Goal: Information Seeking & Learning: Compare options

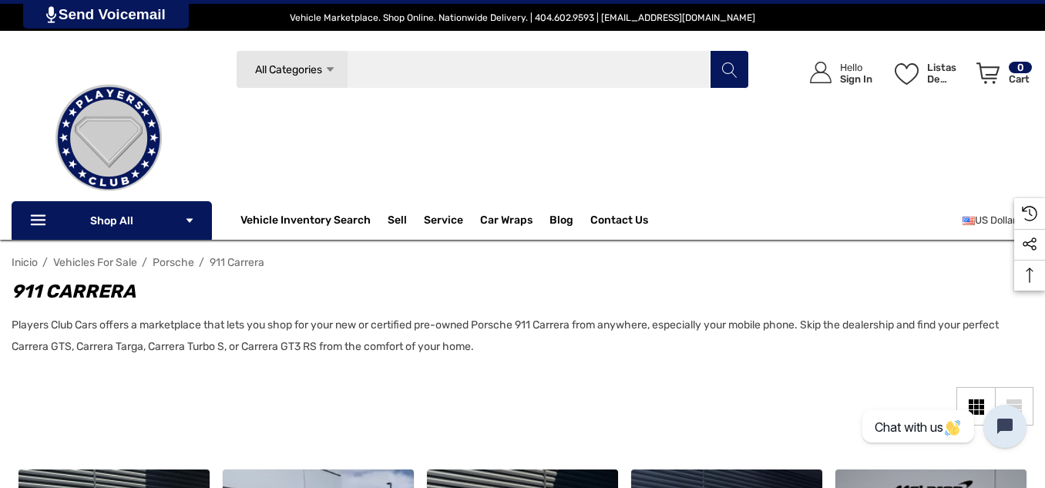
click at [472, 69] on input "Buscar" at bounding box center [492, 69] width 513 height 39
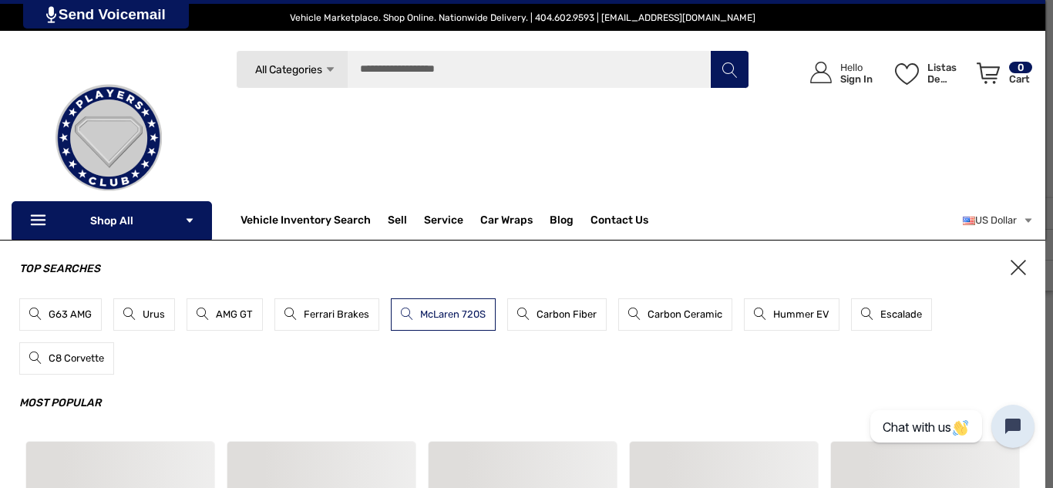
click at [470, 314] on link "McLaren 720S" at bounding box center [443, 314] width 105 height 32
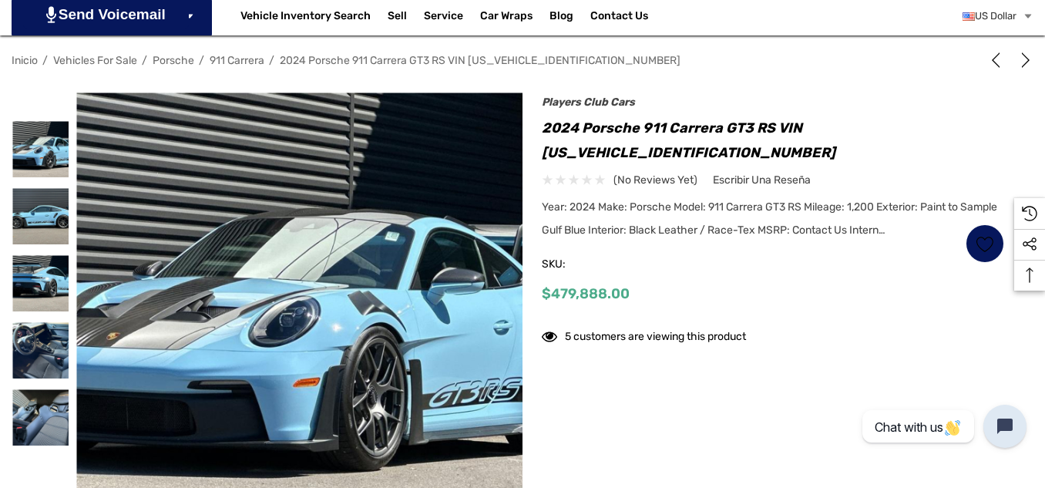
scroll to position [231, 0]
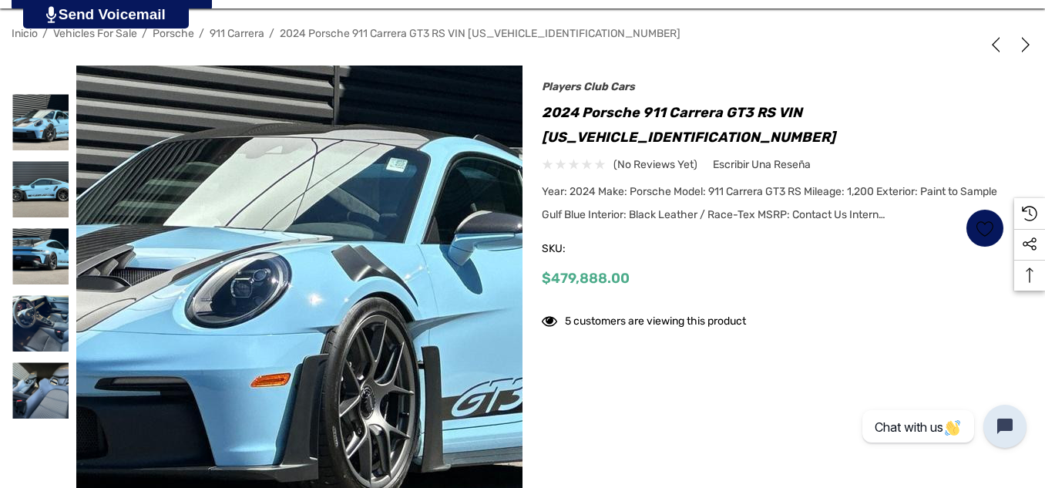
click at [332, 301] on img at bounding box center [260, 282] width 986 height 657
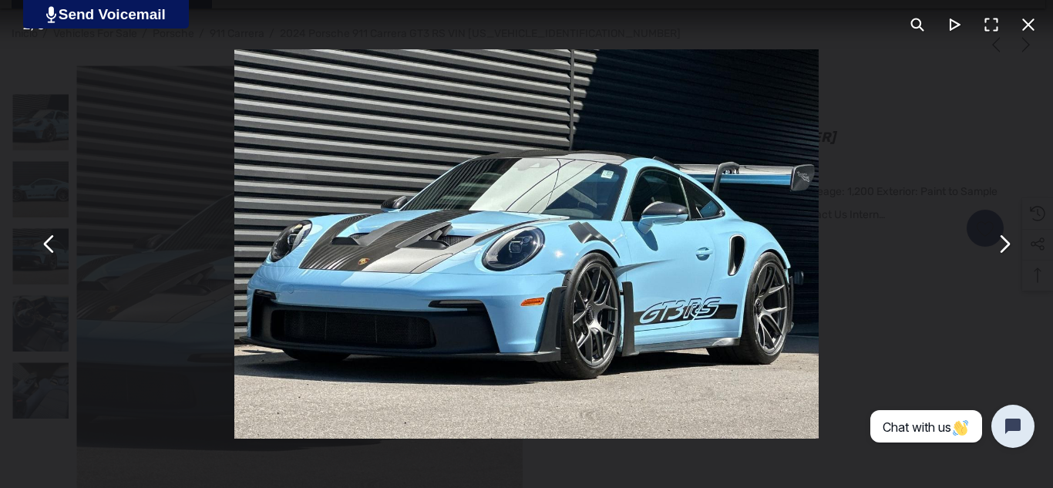
click at [1001, 245] on button "You can close this modal content with the ESC key" at bounding box center [1003, 244] width 37 height 37
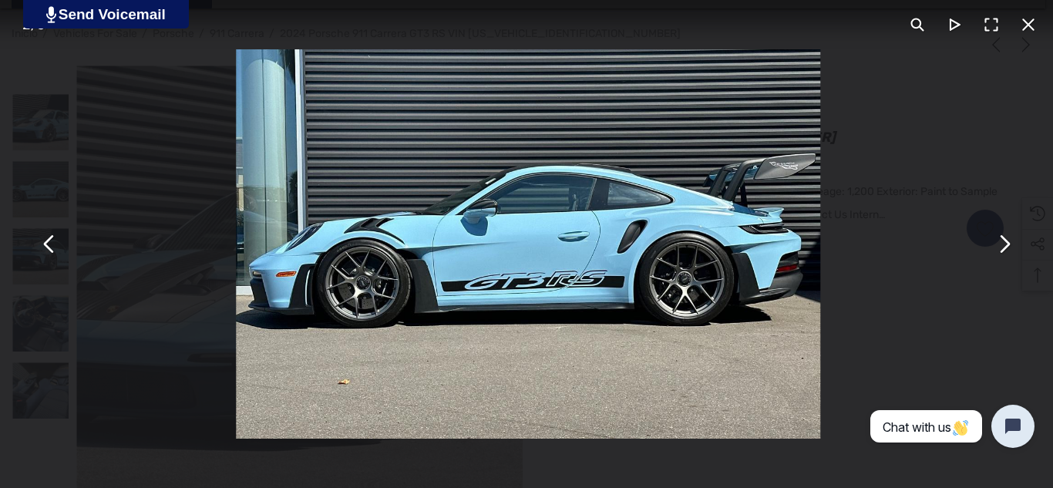
click at [1001, 245] on button "You can close this modal content with the ESC key" at bounding box center [1003, 244] width 37 height 37
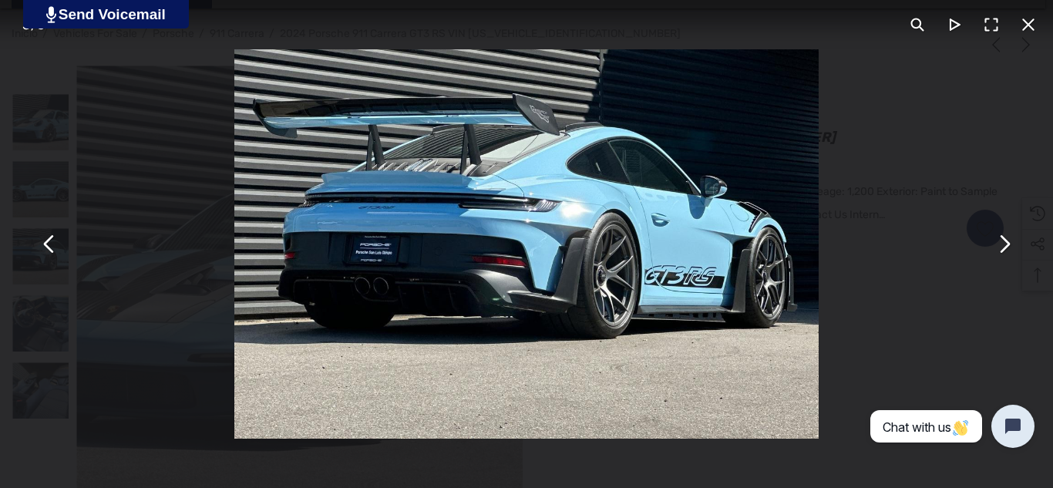
click at [1001, 245] on button "You can close this modal content with the ESC key" at bounding box center [1003, 244] width 37 height 37
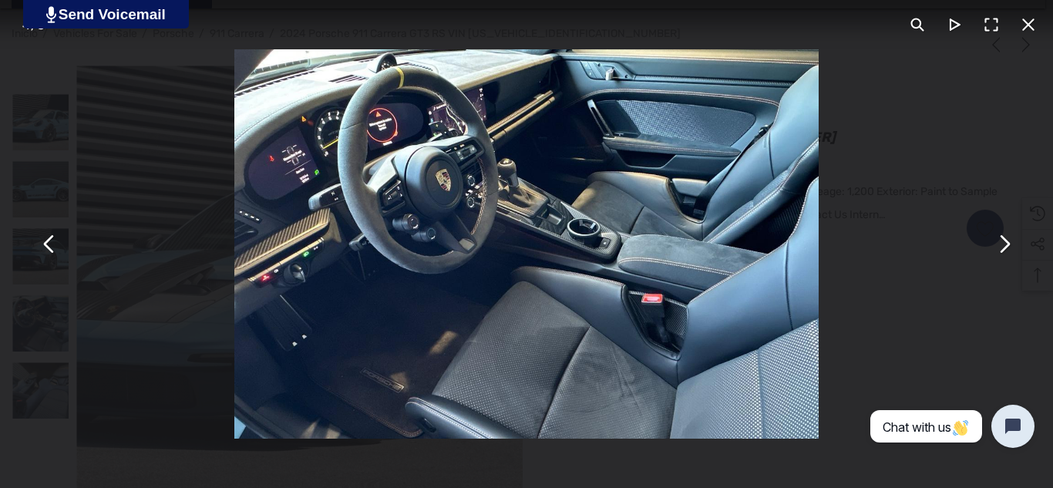
click at [1001, 245] on button "You can close this modal content with the ESC key" at bounding box center [1003, 244] width 37 height 37
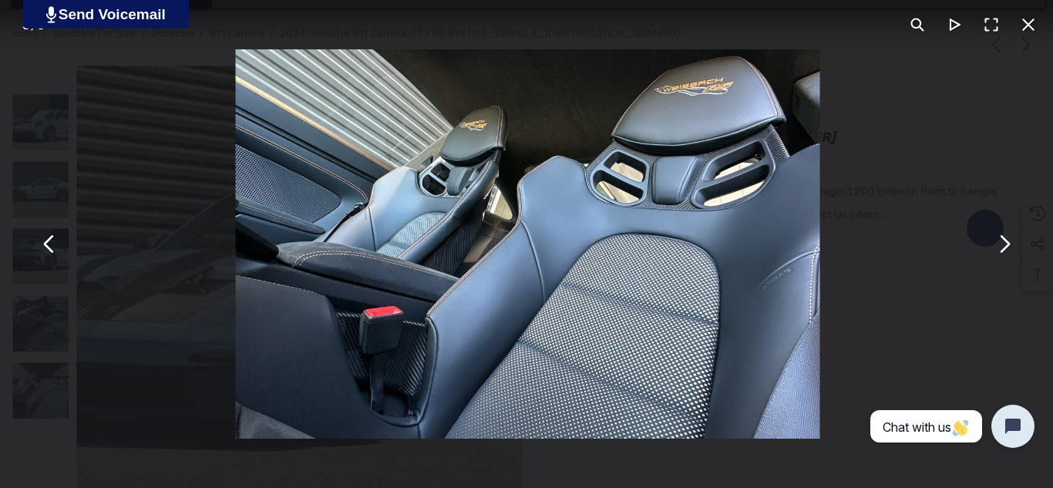
click at [1001, 245] on button "You can close this modal content with the ESC key" at bounding box center [1003, 244] width 37 height 37
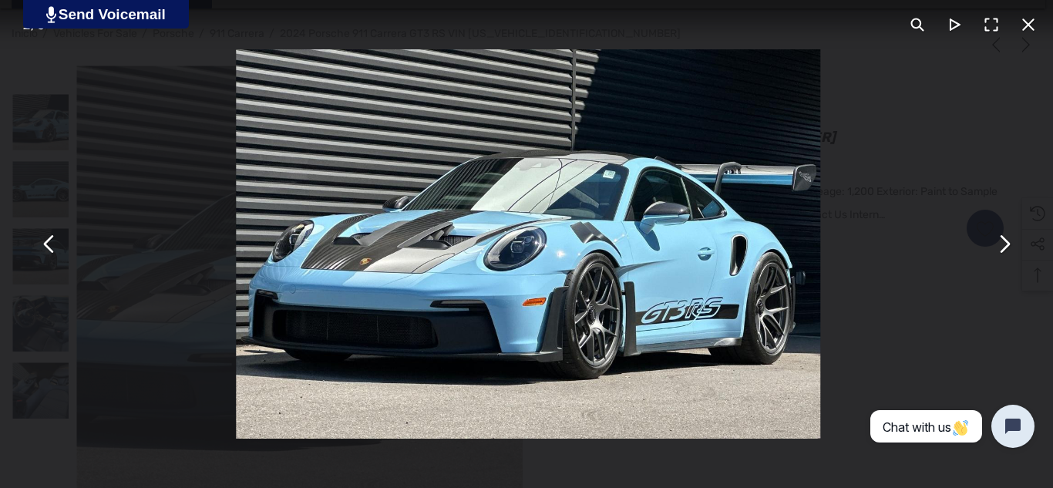
click at [1034, 25] on button "You can close this modal content with the ESC key" at bounding box center [1027, 24] width 37 height 37
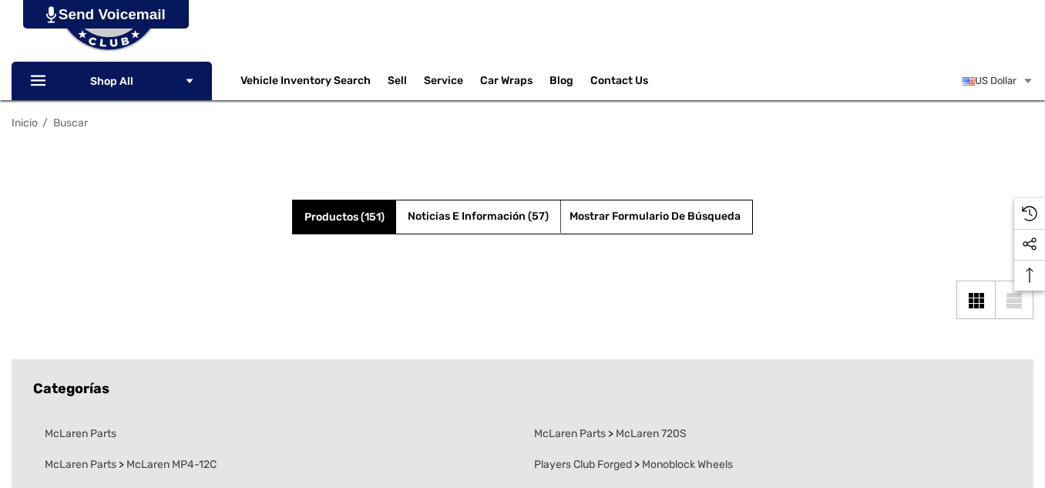
scroll to position [166, 0]
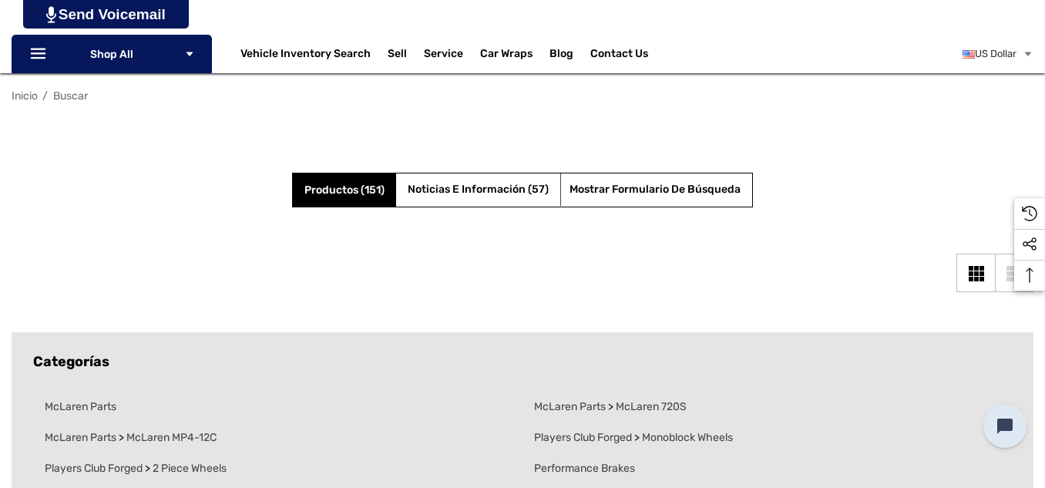
click at [369, 200] on li "Productos (151)" at bounding box center [344, 189] width 103 height 33
click at [369, 196] on span "Productos (151)" at bounding box center [344, 189] width 80 height 13
click at [371, 187] on span "Productos (151)" at bounding box center [344, 189] width 80 height 13
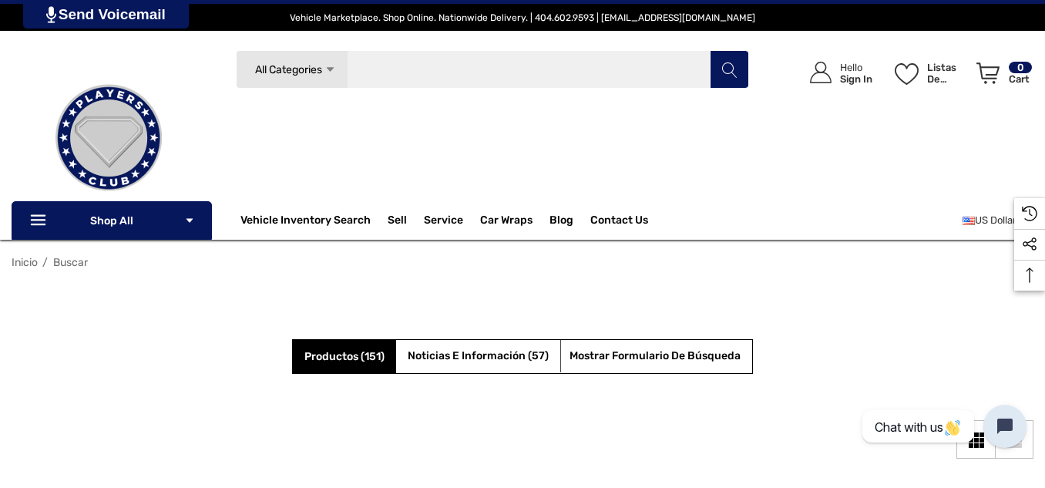
click at [549, 78] on input "Buscar" at bounding box center [492, 69] width 513 height 39
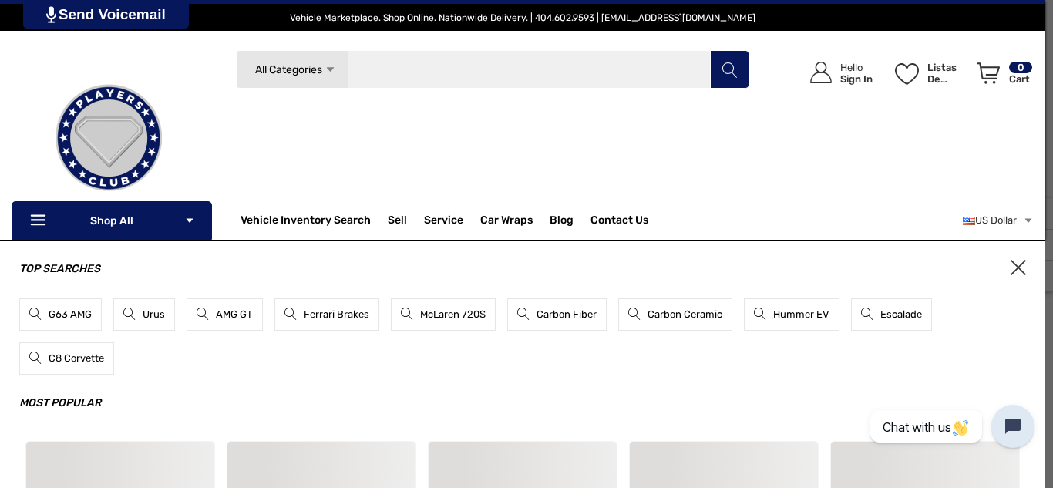
click at [549, 78] on input "Buscar" at bounding box center [492, 69] width 513 height 39
click at [478, 307] on link "McLaren 720S" at bounding box center [443, 314] width 105 height 32
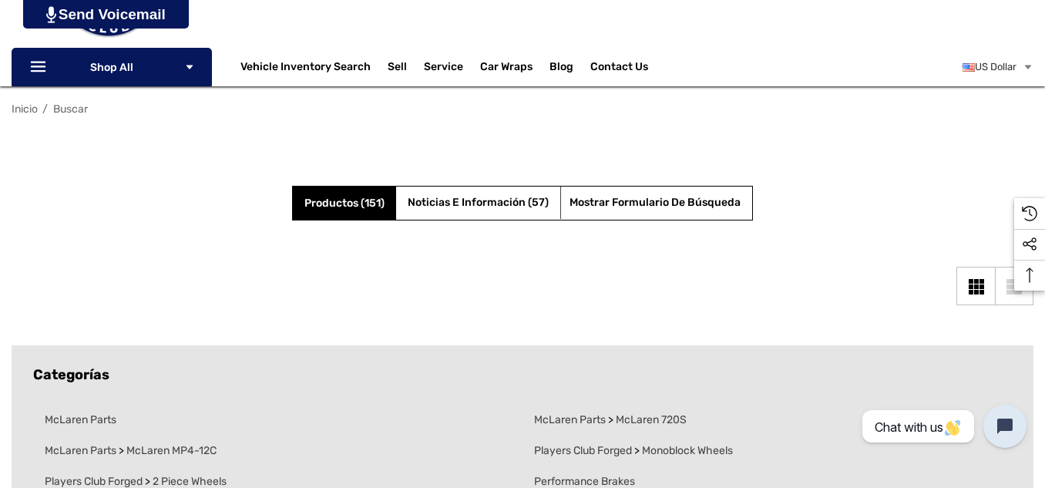
scroll to position [154, 0]
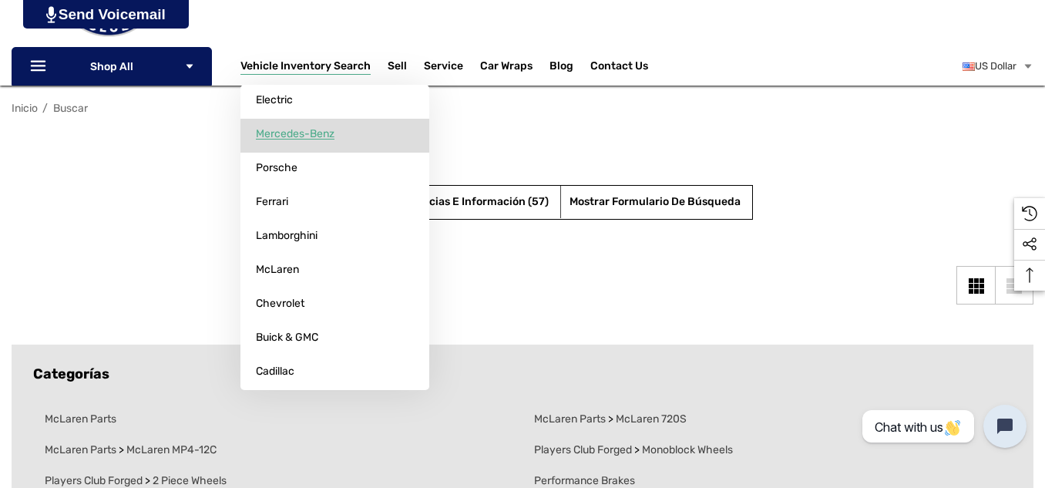
click at [308, 136] on span "Mercedes-Benz" at bounding box center [295, 134] width 79 height 14
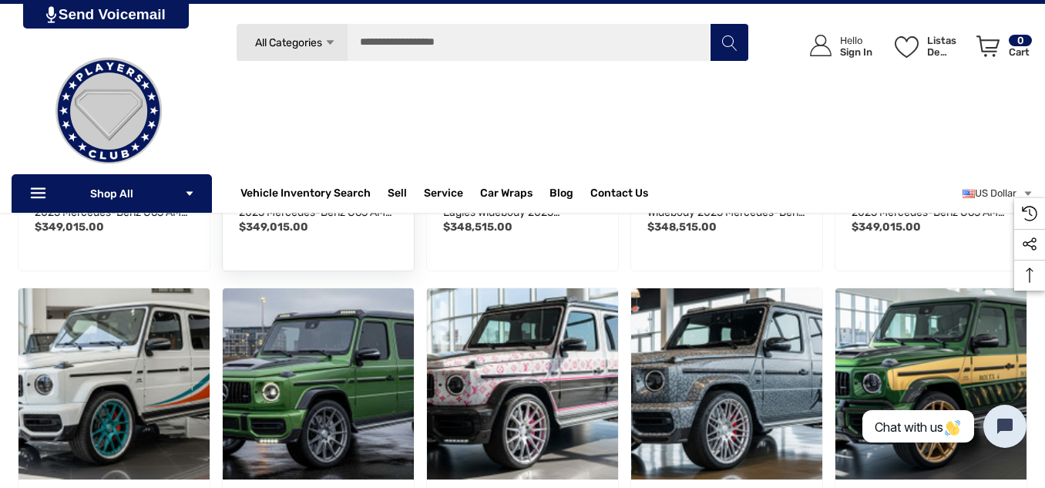
scroll to position [385, 0]
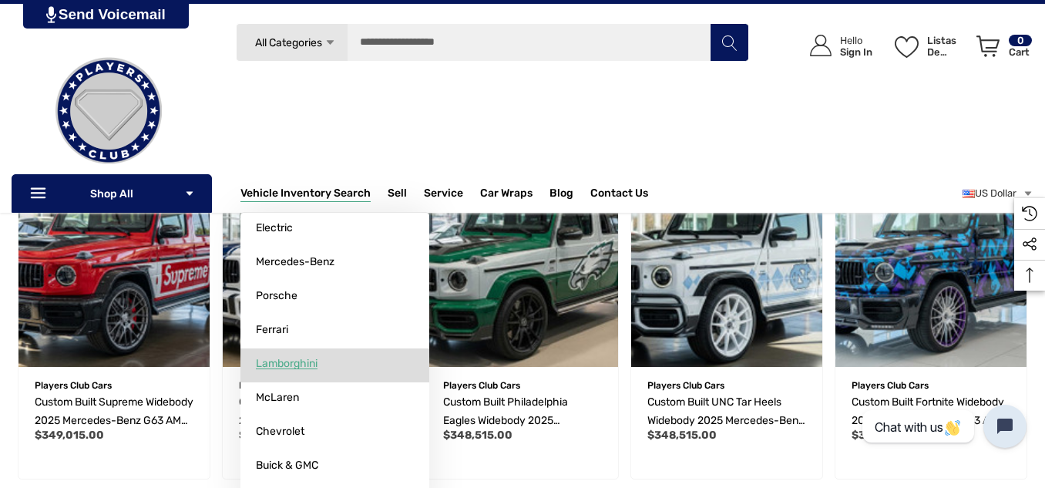
click at [296, 359] on span "Lamborghini" at bounding box center [287, 364] width 62 height 14
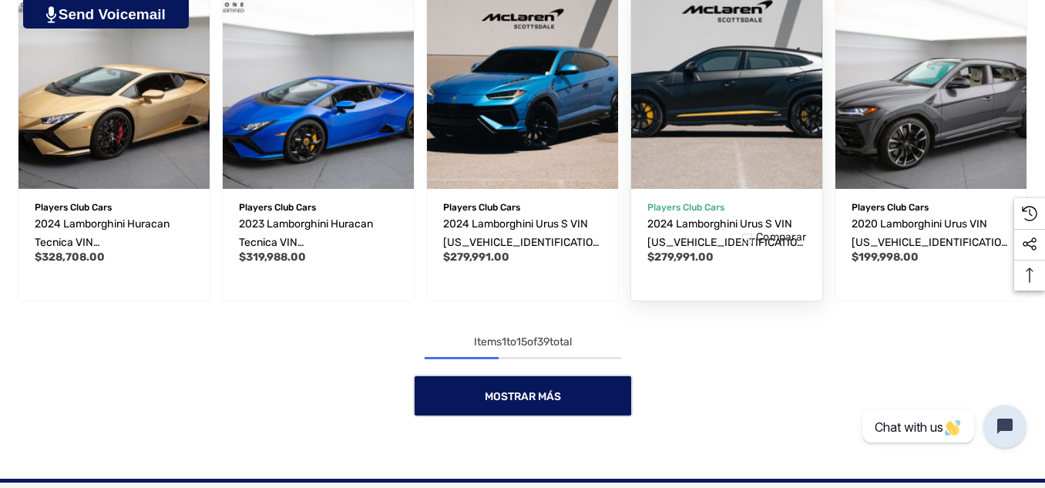
scroll to position [1233, 0]
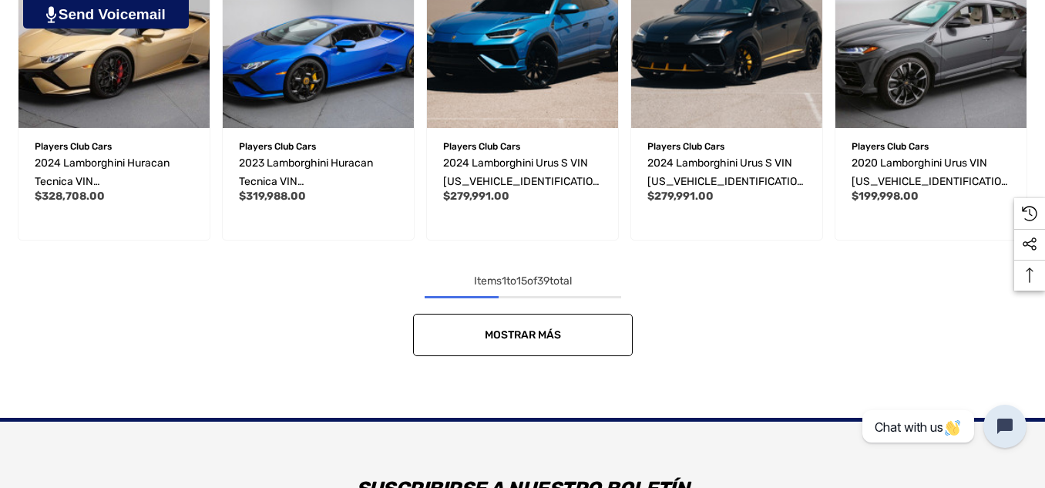
click at [579, 321] on link "Mostrar más" at bounding box center [523, 335] width 220 height 42
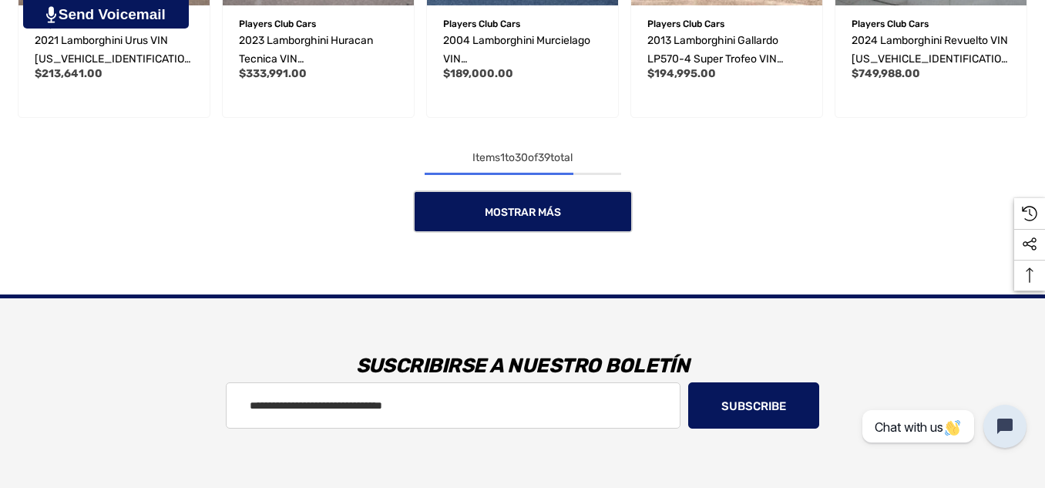
scroll to position [2389, 0]
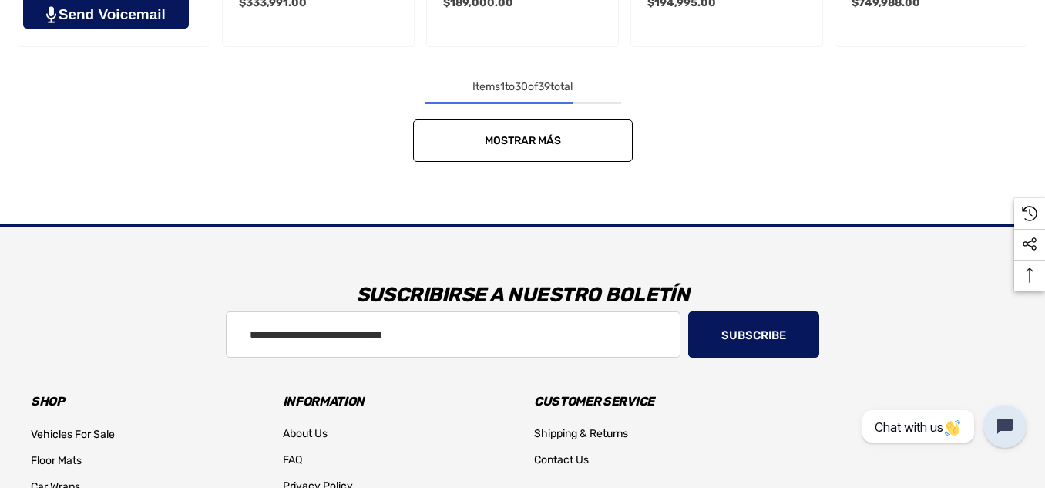
click at [559, 152] on link "Mostrar más" at bounding box center [523, 140] width 220 height 42
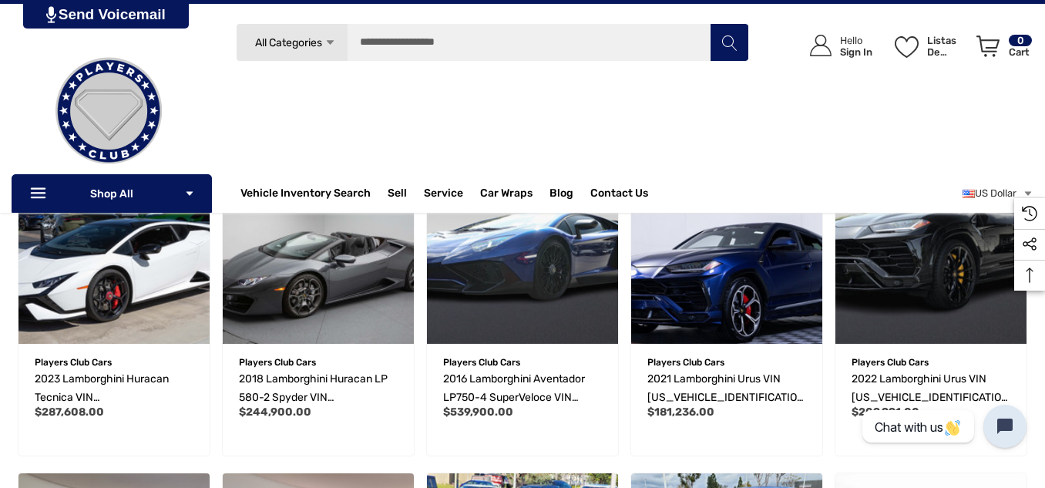
scroll to position [925, 0]
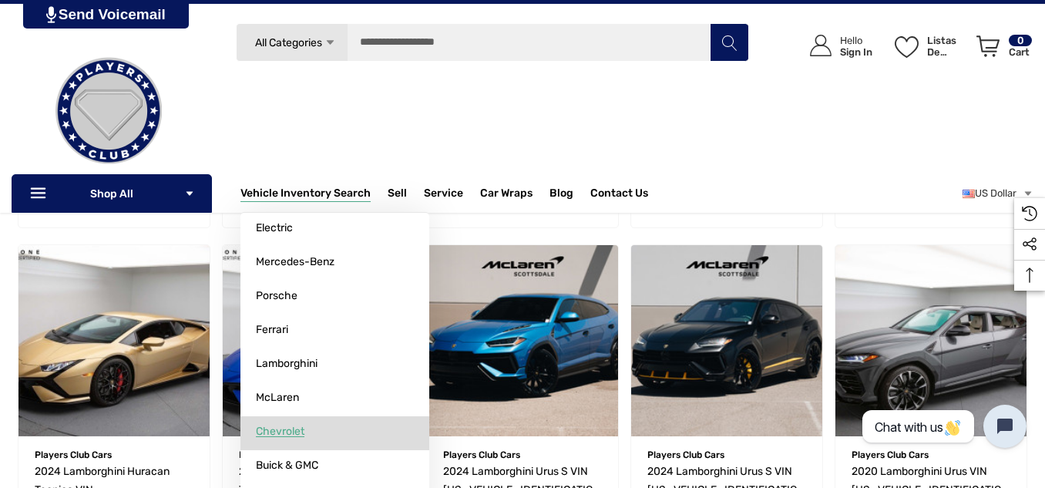
click at [312, 428] on link "Chevrolet" at bounding box center [334, 431] width 189 height 31
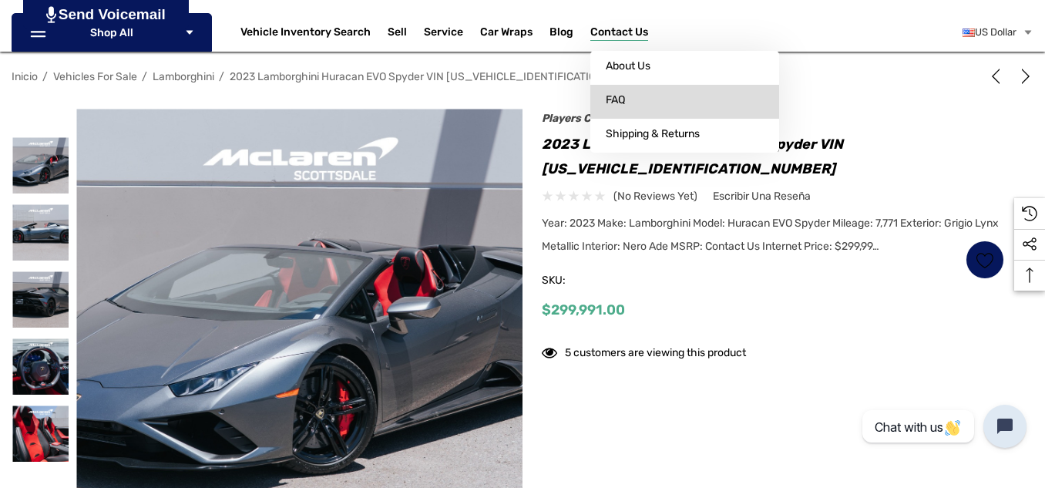
scroll to position [308, 0]
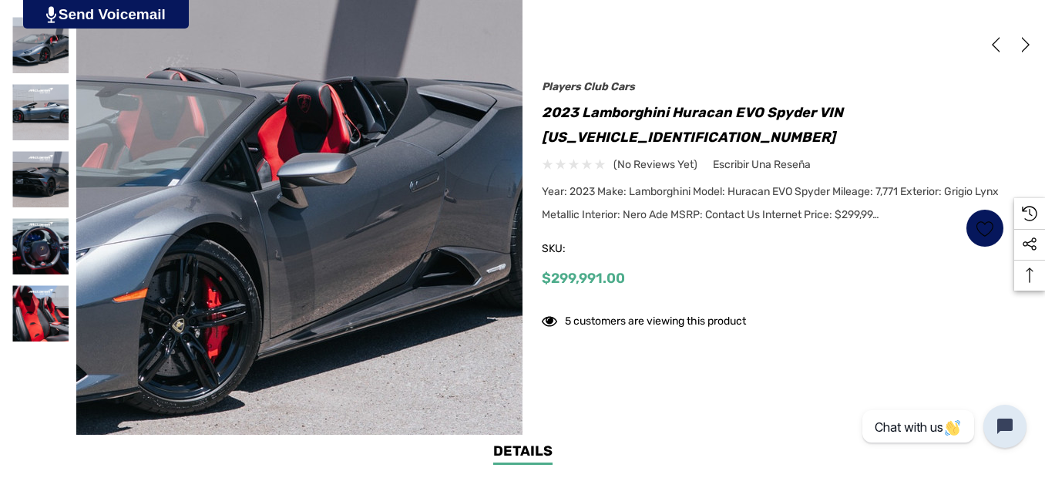
click at [424, 224] on img at bounding box center [149, 205] width 986 height 657
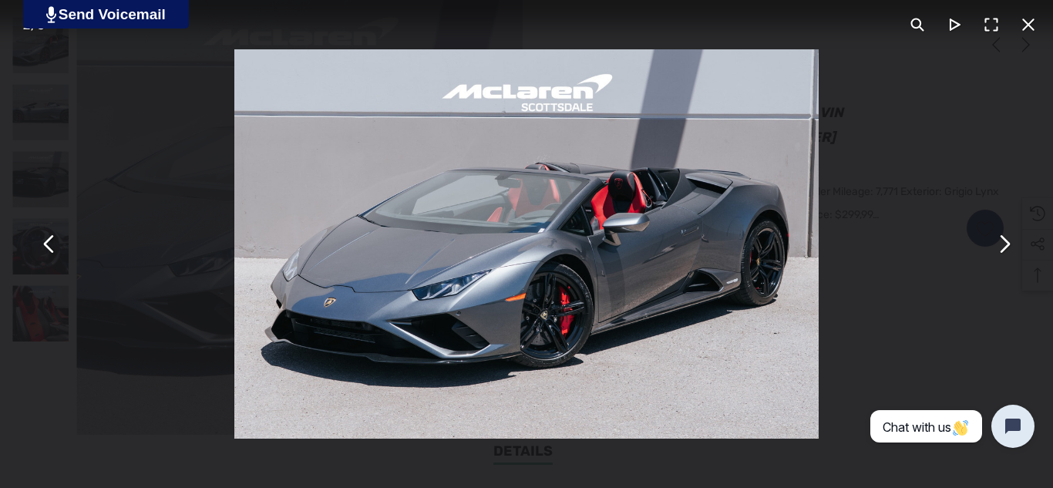
click at [1003, 255] on button "You can close this modal content with the ESC key" at bounding box center [1003, 244] width 37 height 37
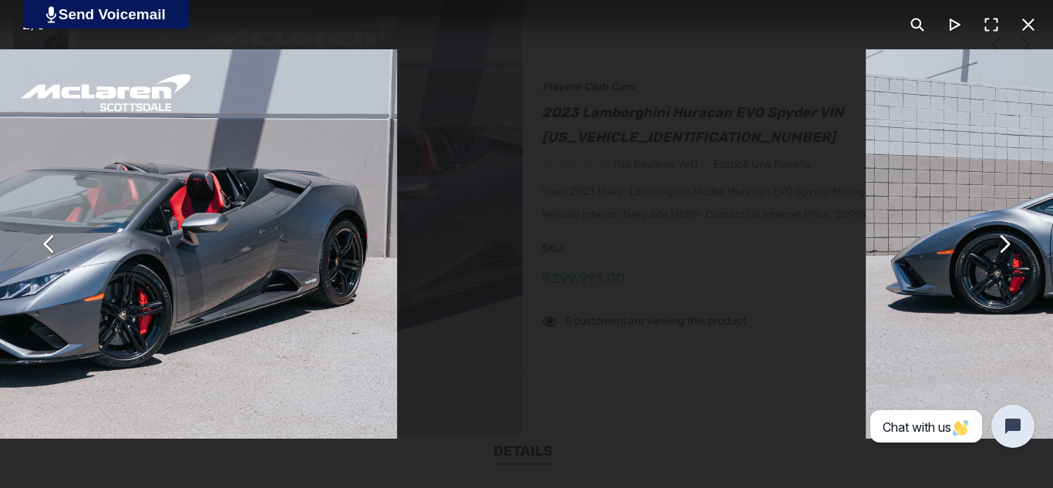
click at [1003, 255] on button "You can close this modal content with the ESC key" at bounding box center [1003, 244] width 37 height 37
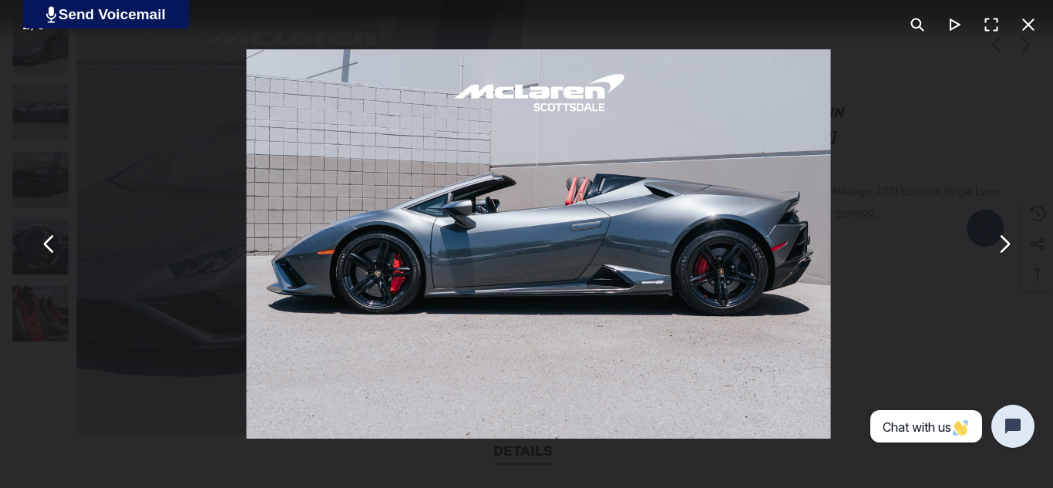
click at [1003, 255] on button "You can close this modal content with the ESC key" at bounding box center [1003, 244] width 37 height 37
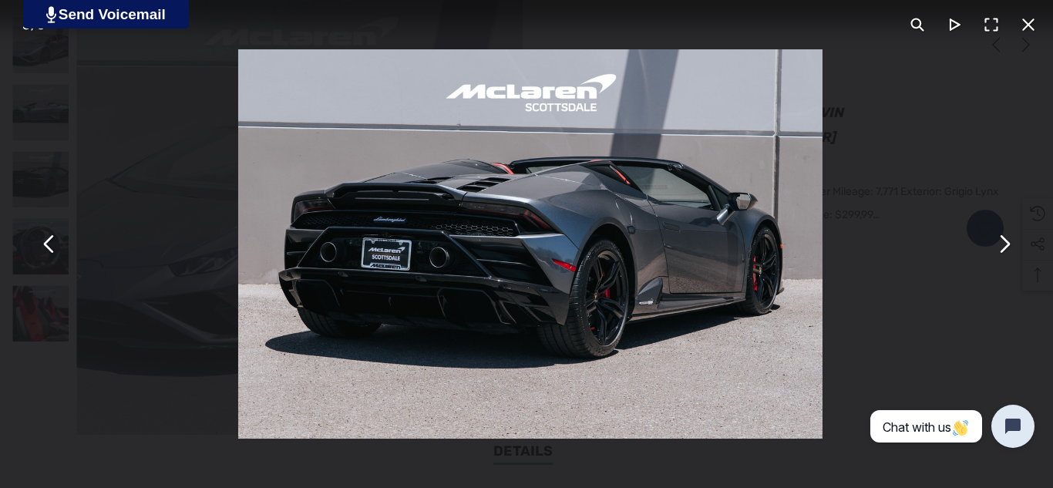
click at [1029, 27] on button "You can close this modal content with the ESC key" at bounding box center [1027, 24] width 37 height 37
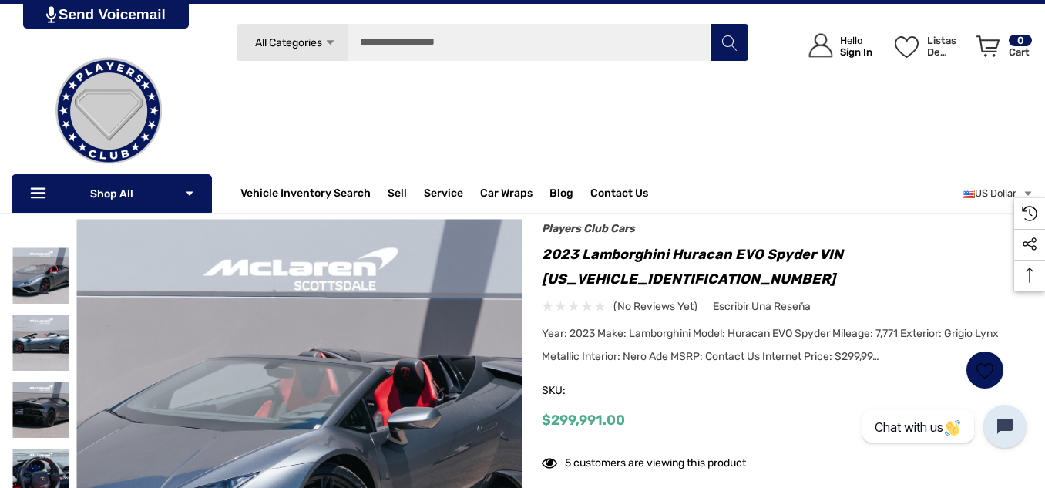
scroll to position [77, 0]
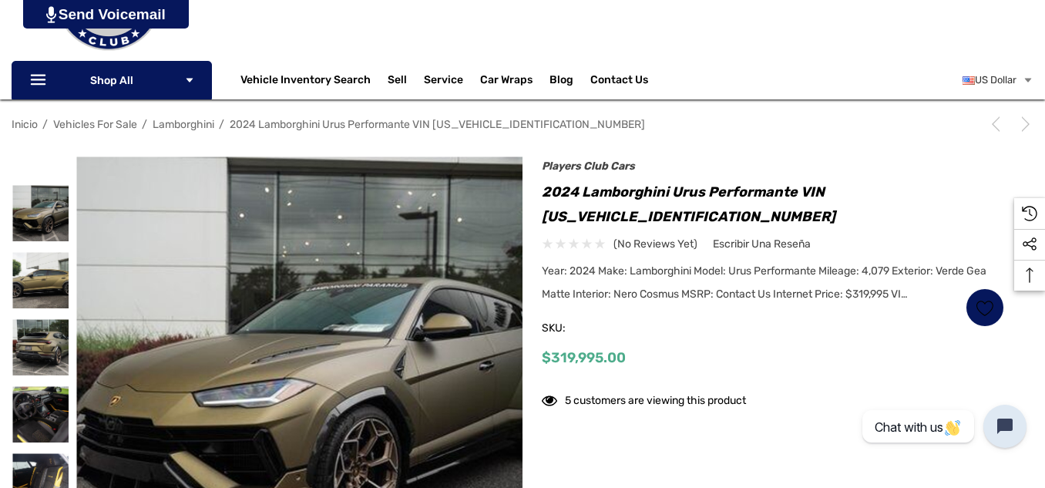
scroll to position [154, 0]
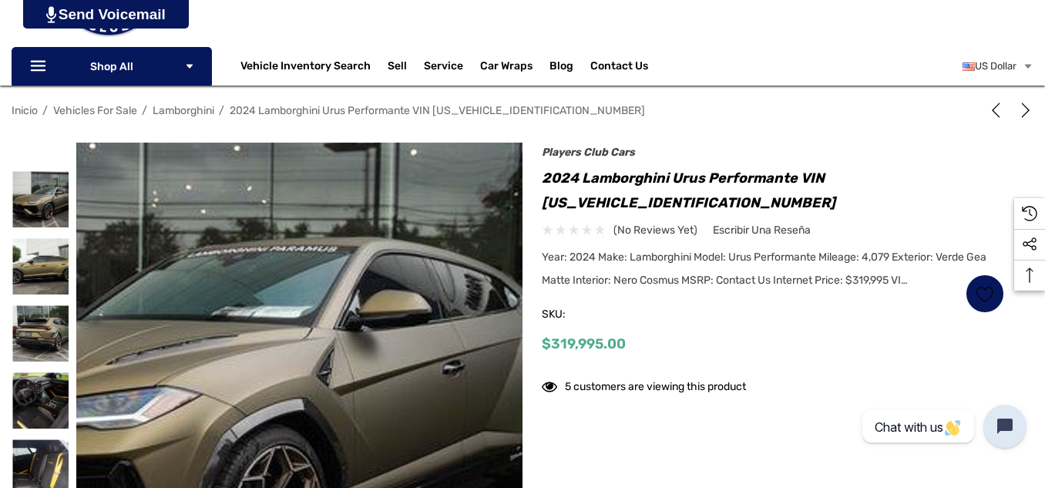
click at [400, 319] on img at bounding box center [177, 388] width 986 height 658
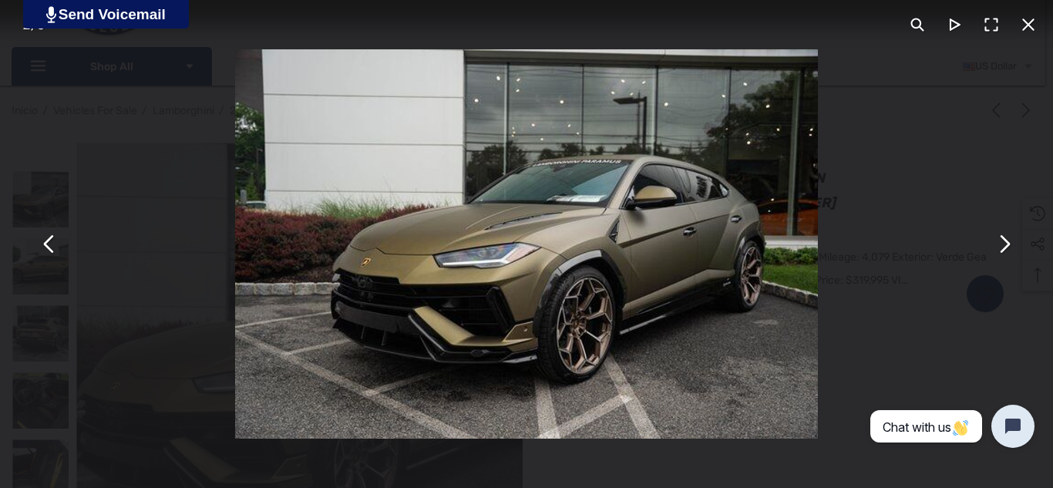
click at [995, 256] on button "You can close this modal content with the ESC key" at bounding box center [1003, 244] width 37 height 37
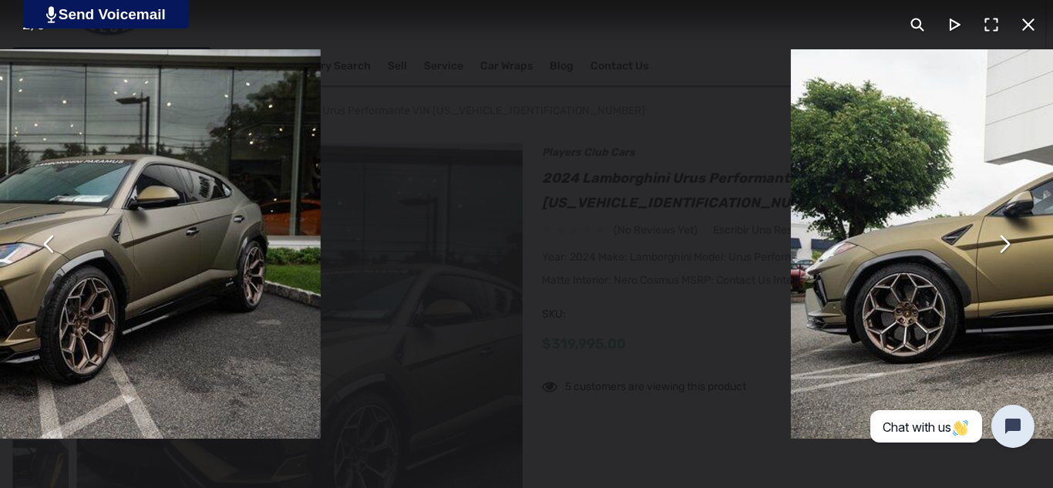
click at [995, 256] on button "You can close this modal content with the ESC key" at bounding box center [1003, 244] width 37 height 37
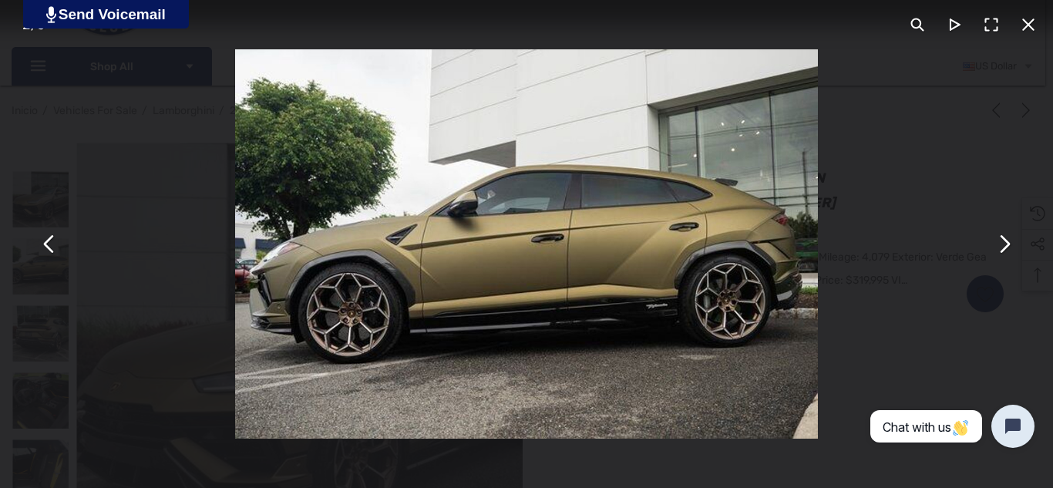
click at [995, 256] on button "You can close this modal content with the ESC key" at bounding box center [1003, 244] width 37 height 37
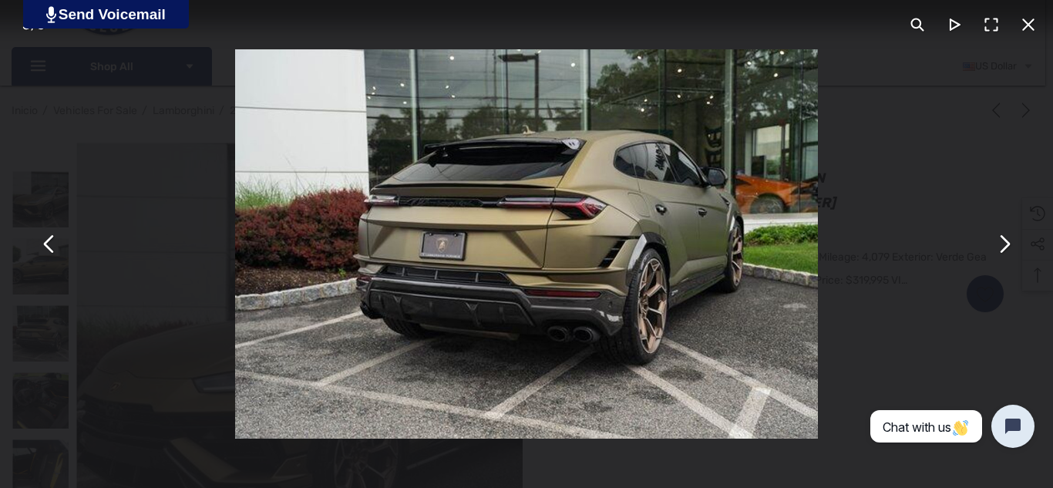
click at [998, 244] on button "You can close this modal content with the ESC key" at bounding box center [1003, 244] width 37 height 37
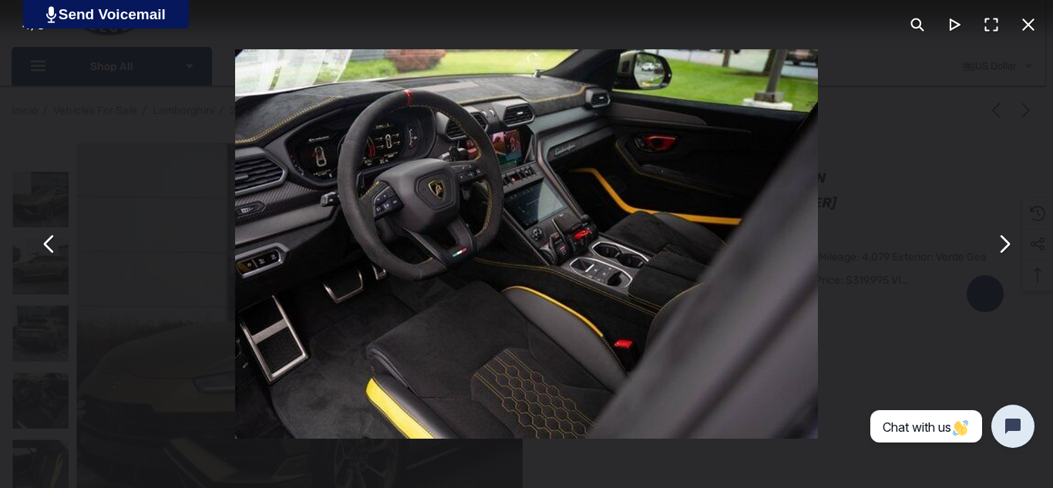
click at [998, 244] on button "You can close this modal content with the ESC key" at bounding box center [1003, 244] width 37 height 37
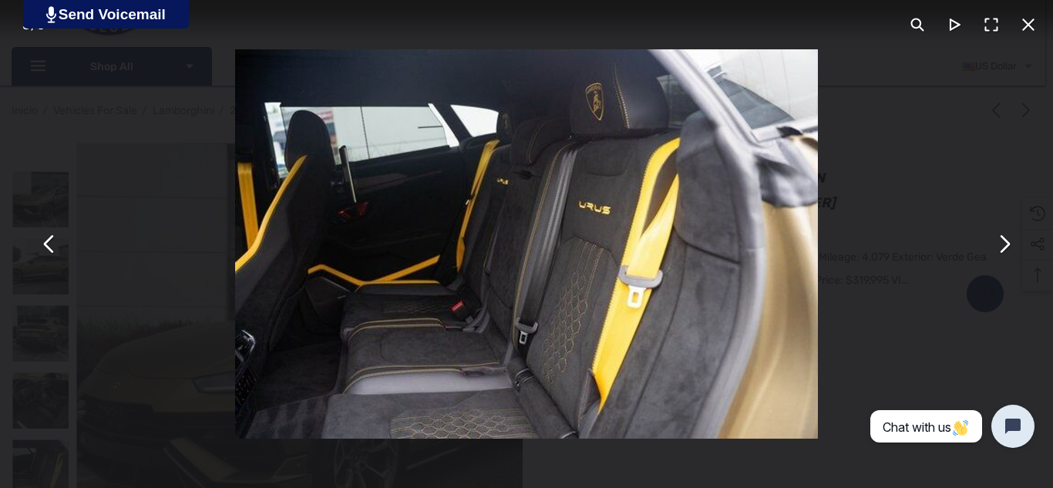
click at [998, 244] on button "You can close this modal content with the ESC key" at bounding box center [1003, 244] width 37 height 37
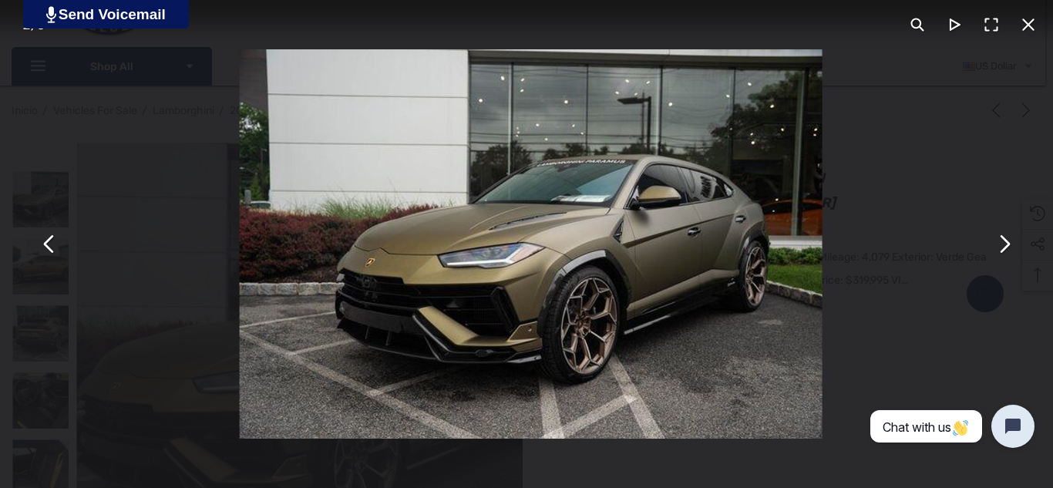
click at [998, 244] on button "You can close this modal content with the ESC key" at bounding box center [1003, 244] width 37 height 37
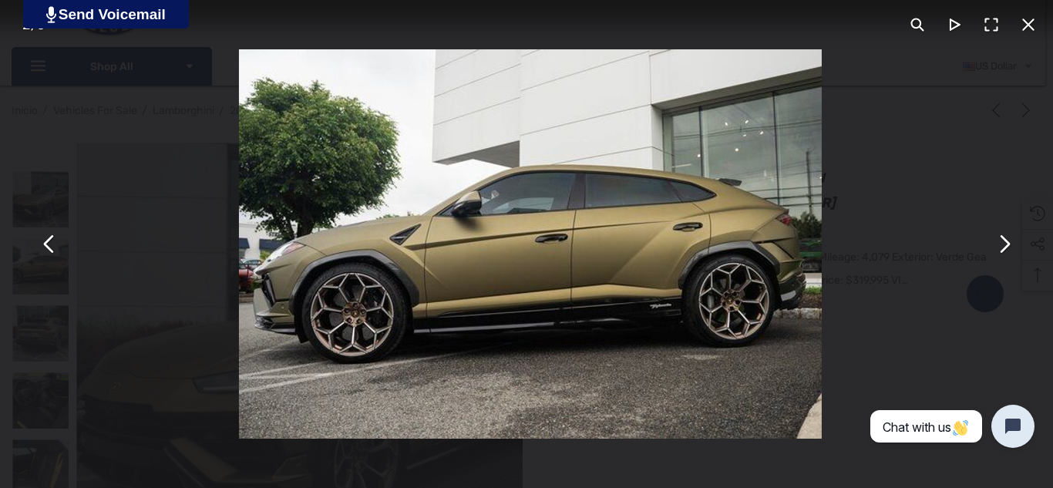
click at [1027, 41] on button "You can close this modal content with the ESC key" at bounding box center [1027, 24] width 37 height 37
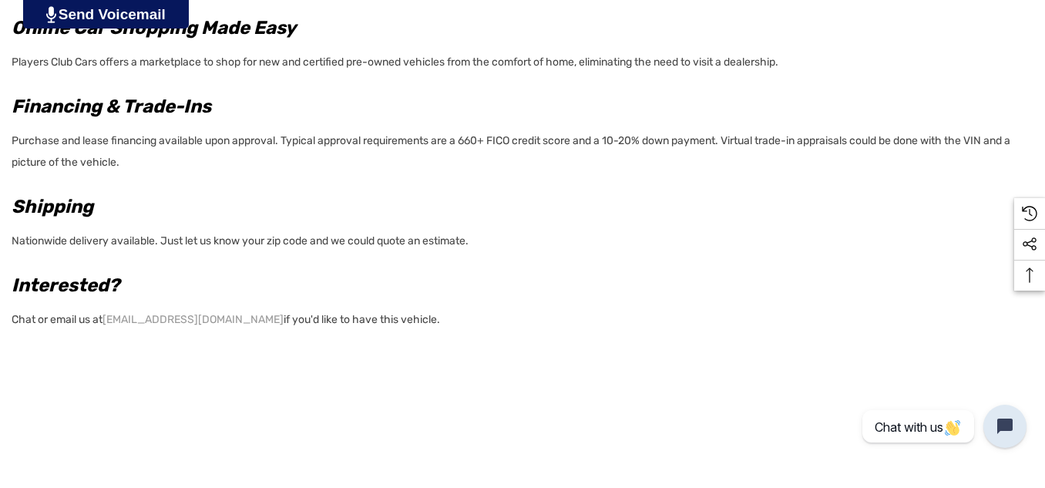
scroll to position [1695, 0]
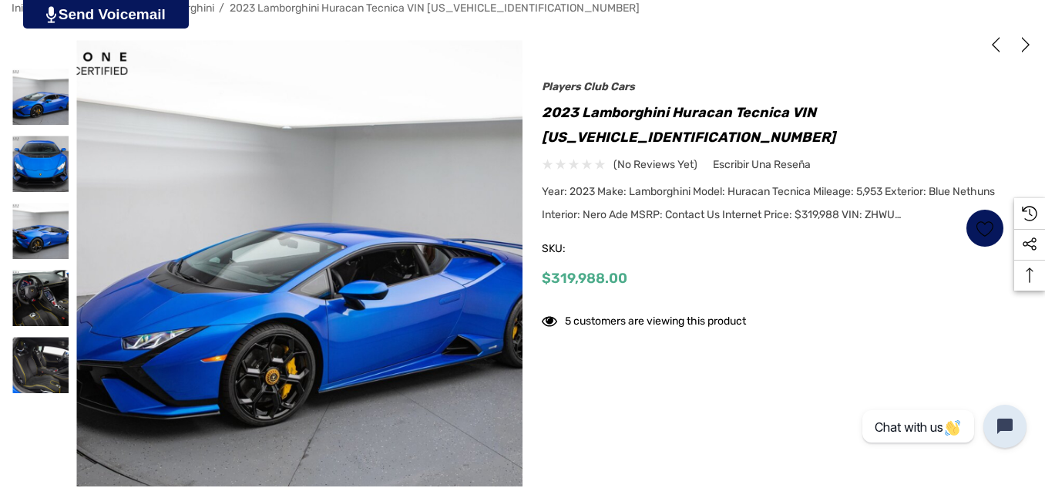
scroll to position [308, 0]
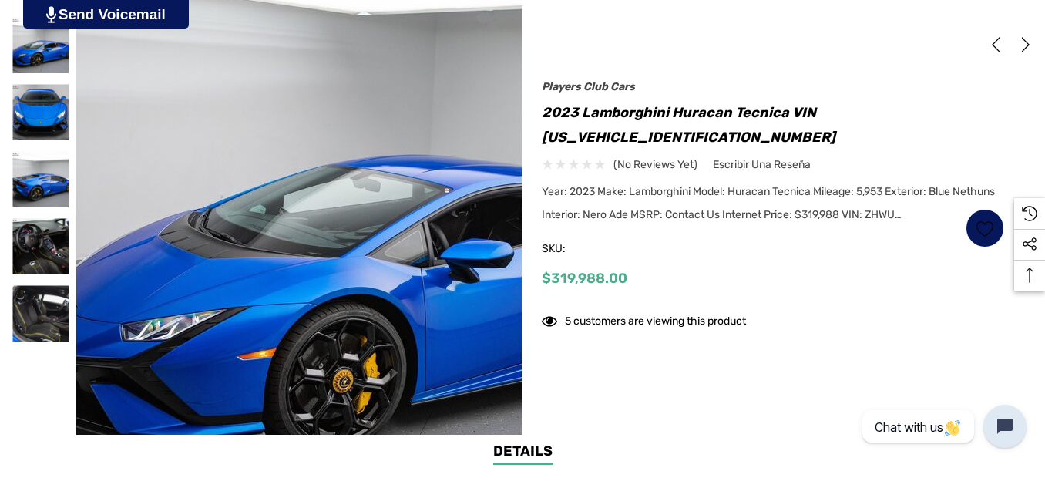
click at [230, 206] on img at bounding box center [383, 214] width 986 height 657
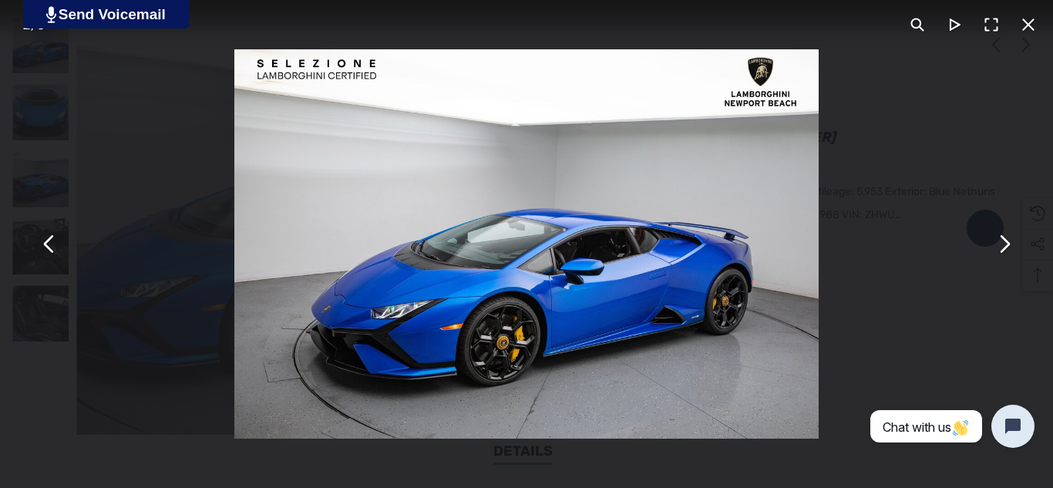
click at [481, 250] on img "You can close this modal content with the ESC key" at bounding box center [526, 243] width 584 height 389
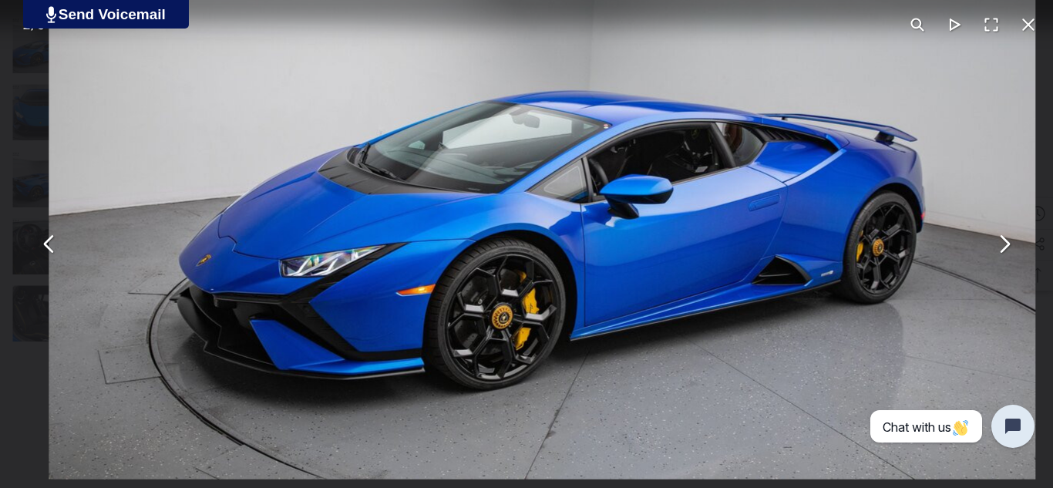
drag, startPoint x: 502, startPoint y: 351, endPoint x: 485, endPoint y: 250, distance: 102.4
click at [485, 250] on img "You can close this modal content with the ESC key" at bounding box center [542, 150] width 986 height 657
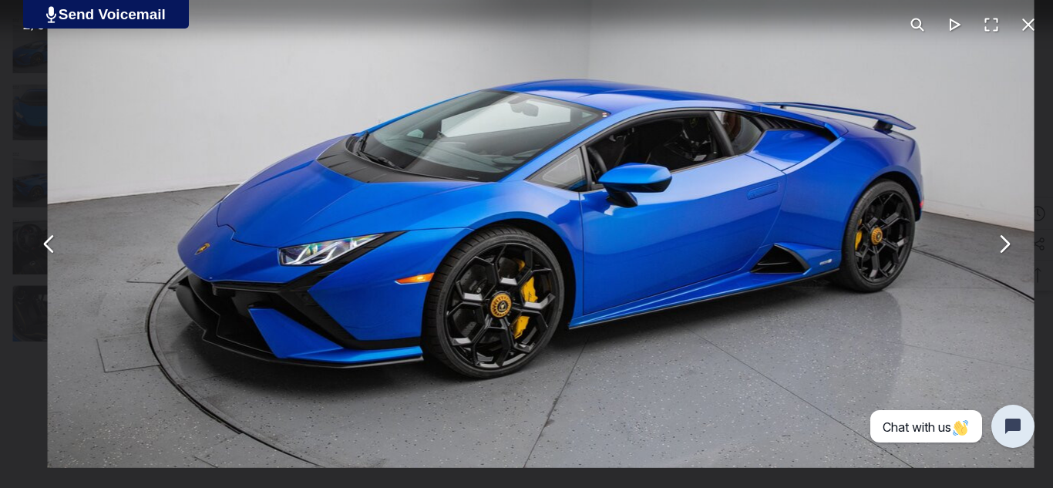
click at [662, 243] on img "You can close this modal content with the ESC key" at bounding box center [541, 138] width 986 height 657
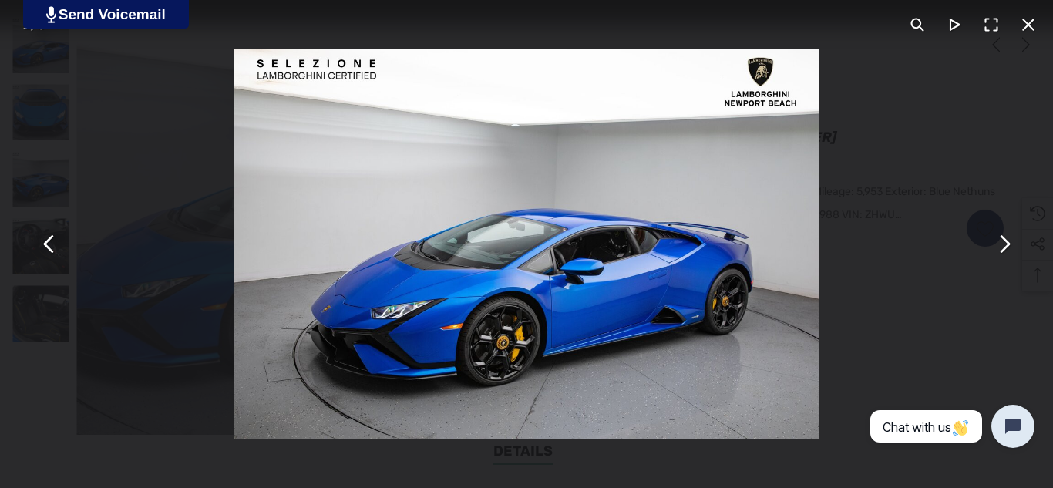
click at [662, 243] on img "You can close this modal content with the ESC key" at bounding box center [526, 243] width 584 height 389
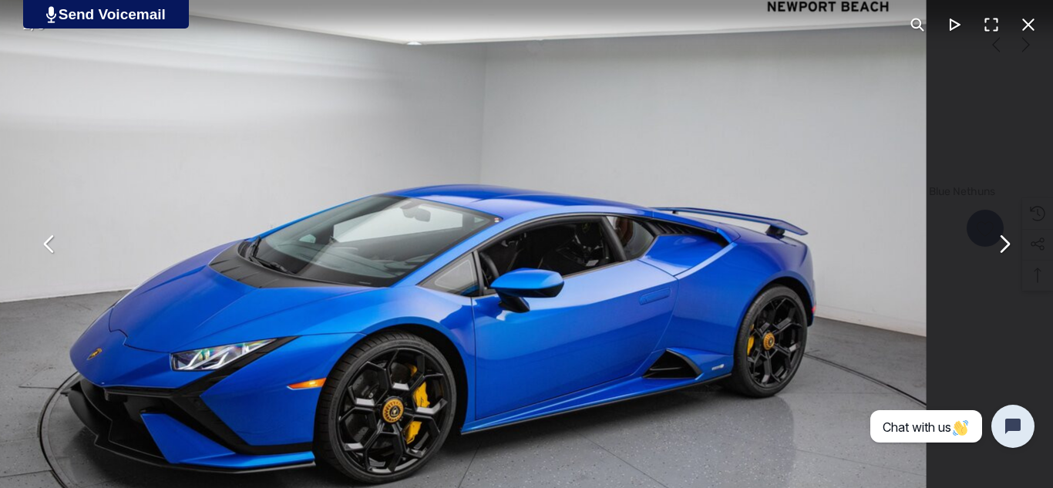
click at [998, 247] on button "You can close this modal content with the ESC key" at bounding box center [1003, 244] width 37 height 37
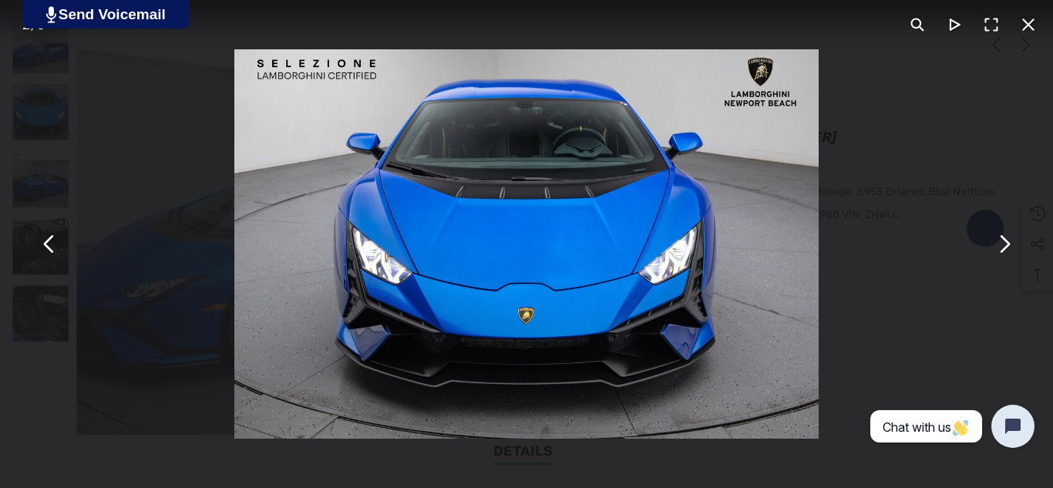
click at [998, 247] on button "You can close this modal content with the ESC key" at bounding box center [1003, 244] width 37 height 37
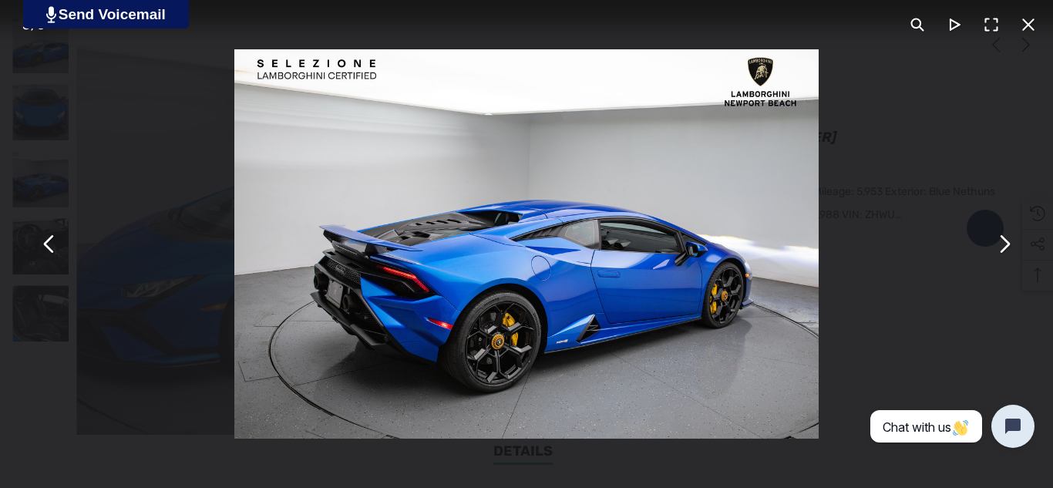
click at [998, 247] on button "You can close this modal content with the ESC key" at bounding box center [1003, 244] width 37 height 37
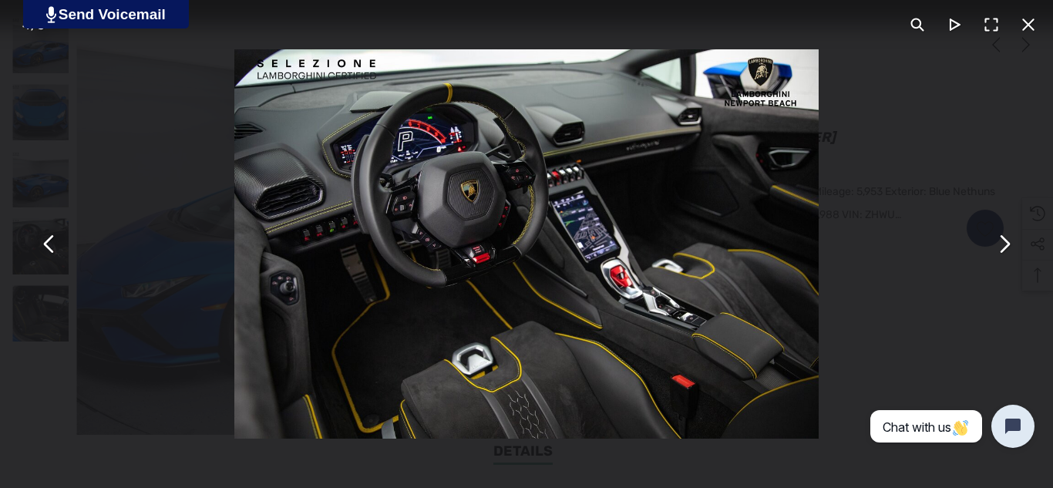
click at [998, 247] on button "You can close this modal content with the ESC key" at bounding box center [1003, 244] width 37 height 37
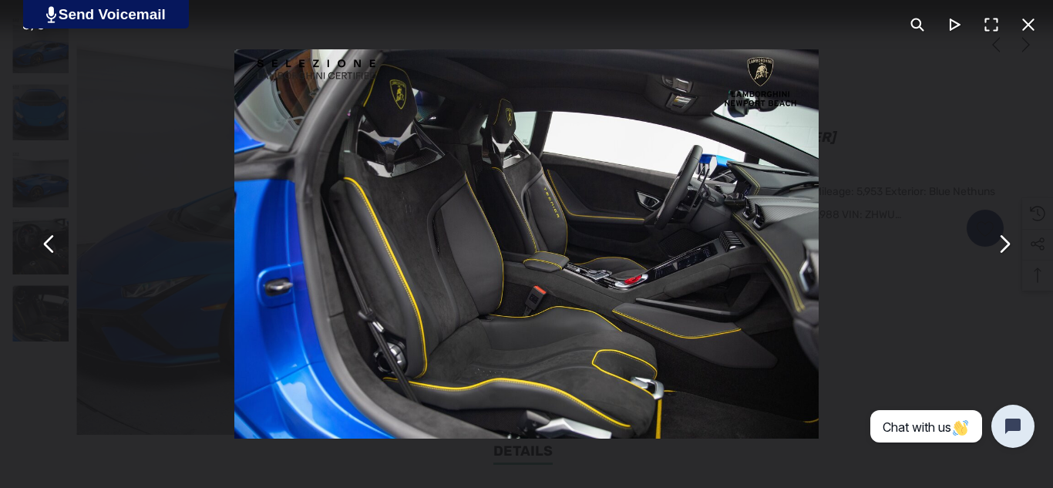
click at [998, 247] on button "You can close this modal content with the ESC key" at bounding box center [1003, 244] width 37 height 37
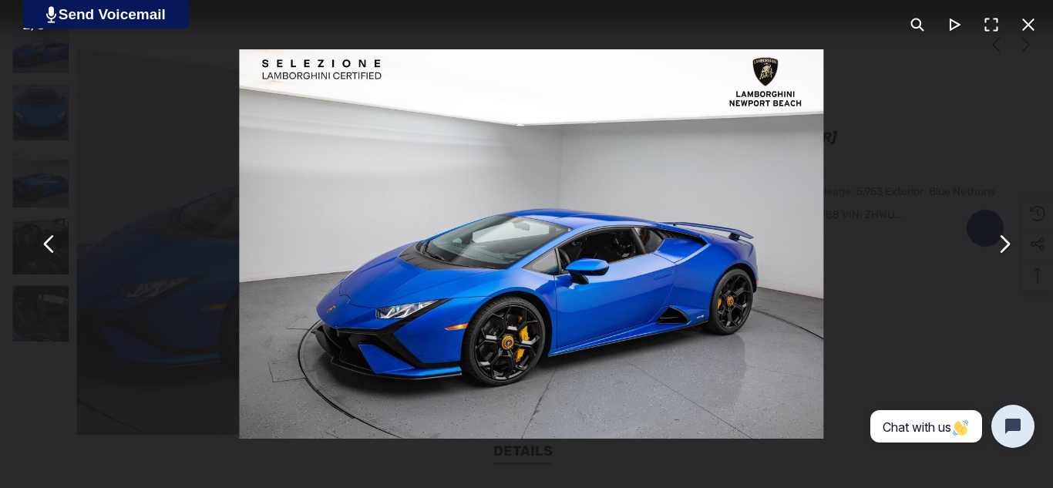
click at [998, 247] on button "You can close this modal content with the ESC key" at bounding box center [1003, 244] width 37 height 37
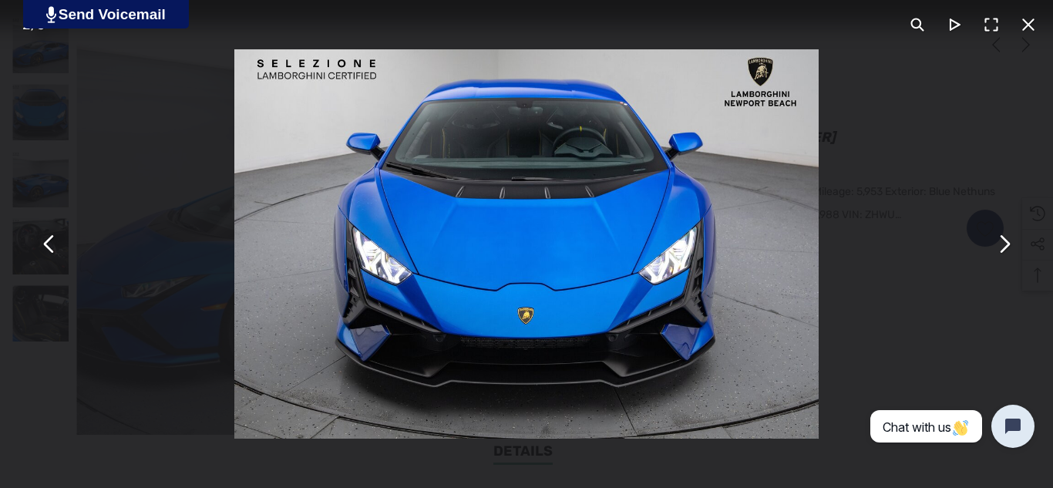
click at [1030, 35] on button "You can close this modal content with the ESC key" at bounding box center [1027, 24] width 37 height 37
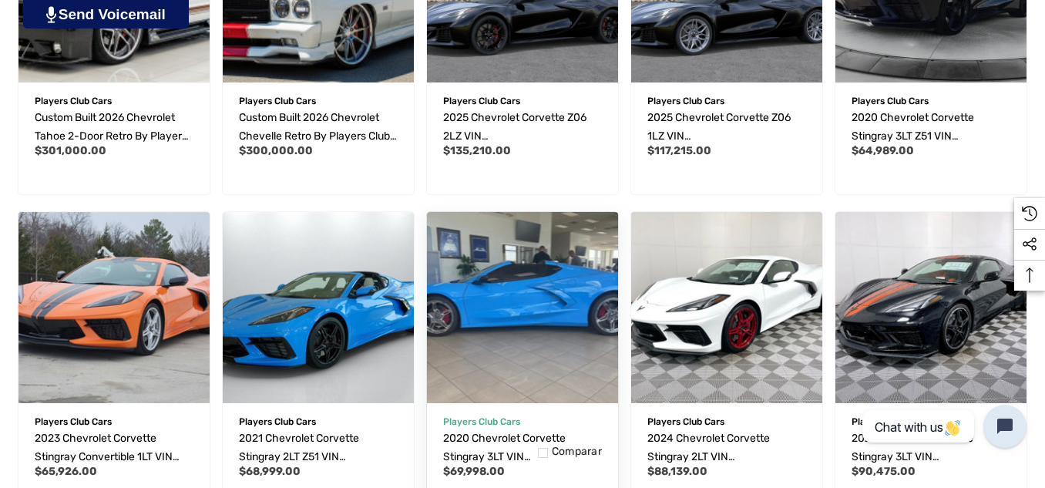
scroll to position [1156, 0]
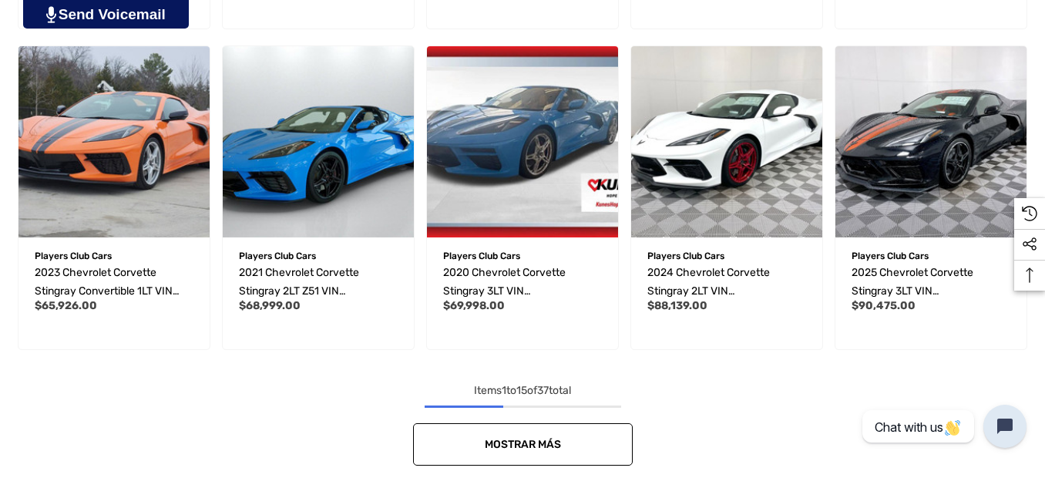
click at [548, 440] on span "Mostrar más" at bounding box center [523, 444] width 76 height 13
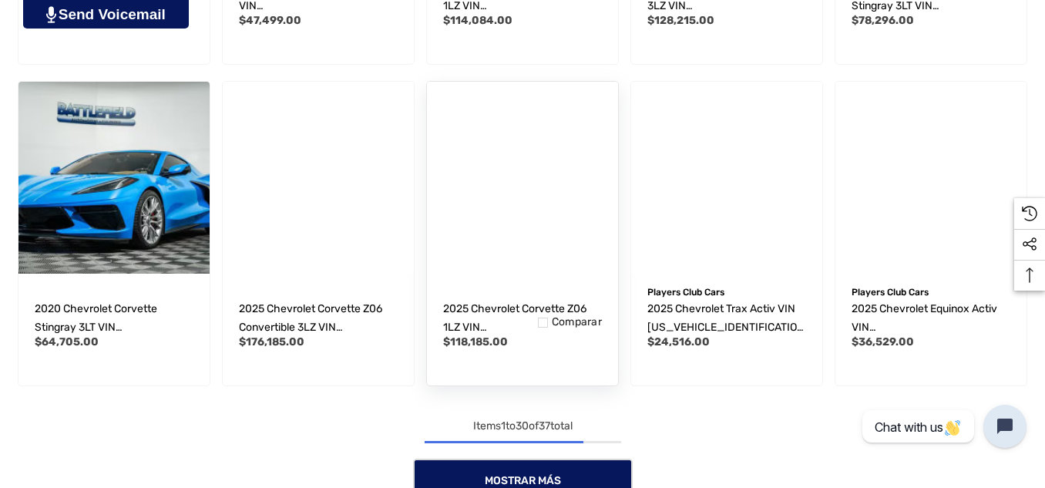
scroll to position [2157, 0]
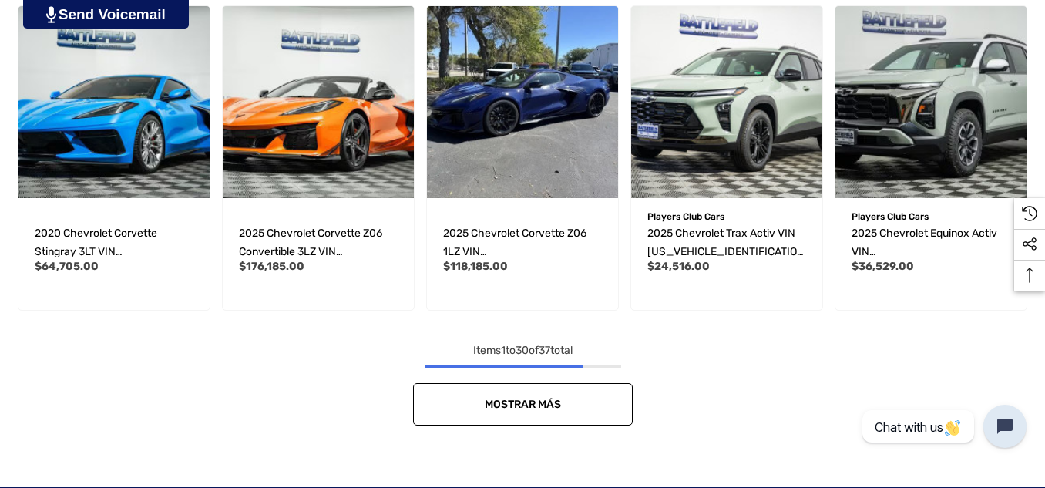
click at [591, 418] on link "Mostrar más" at bounding box center [523, 404] width 220 height 42
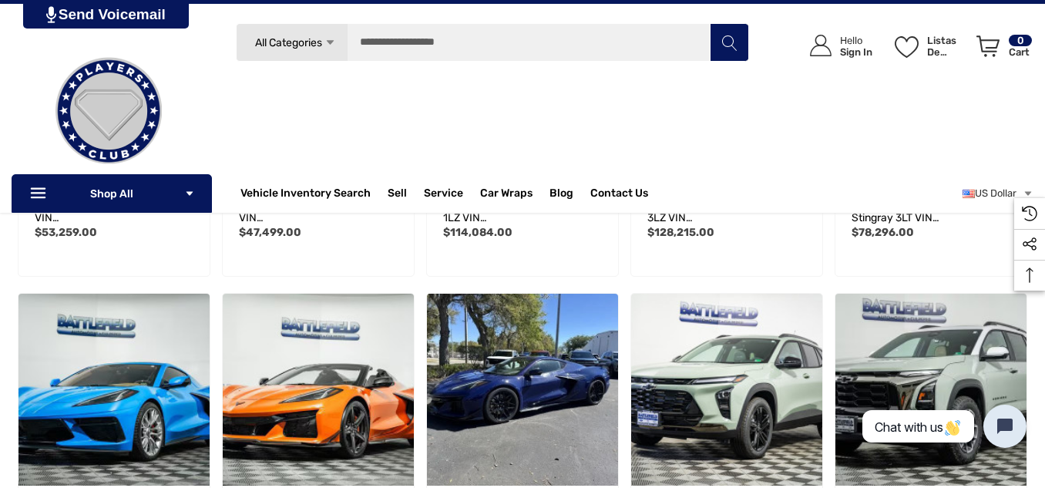
scroll to position [1729, 0]
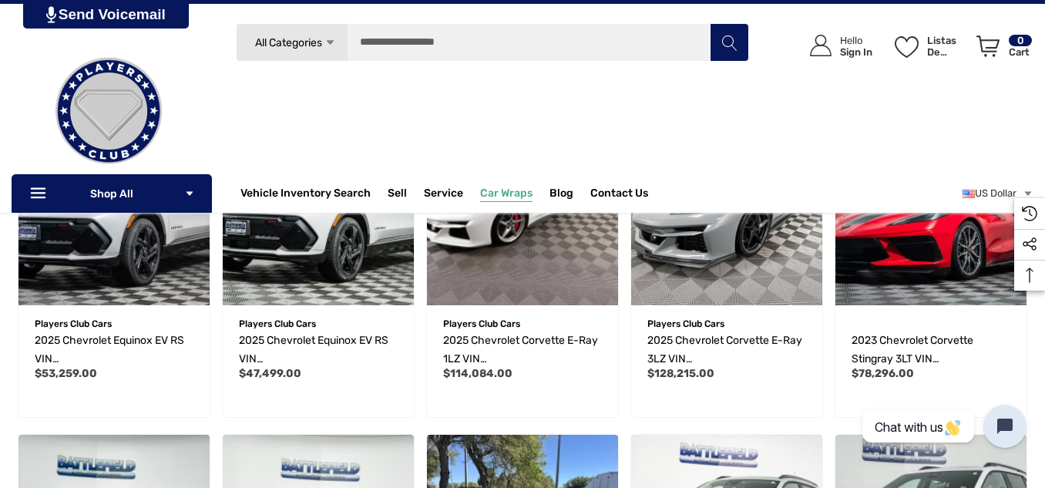
click at [497, 193] on span "Car Wraps" at bounding box center [506, 194] width 52 height 17
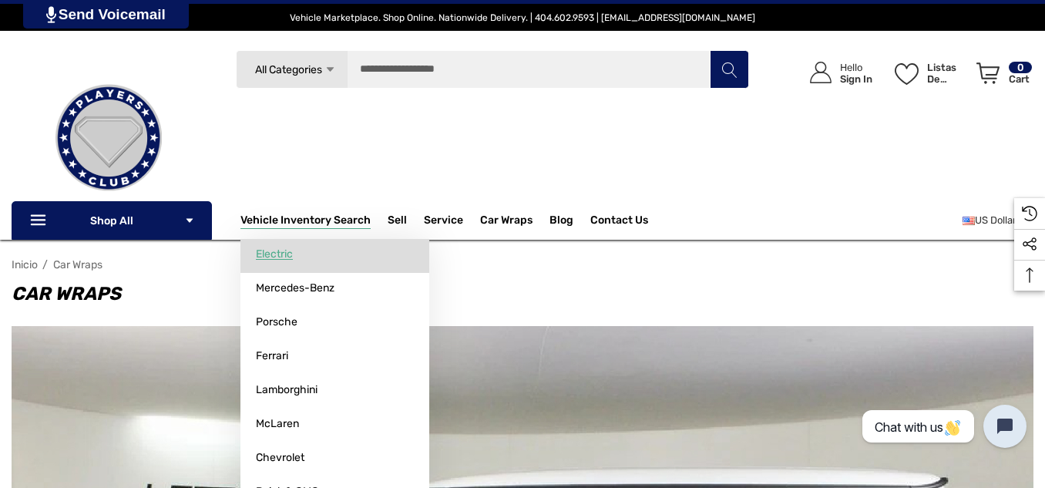
scroll to position [77, 0]
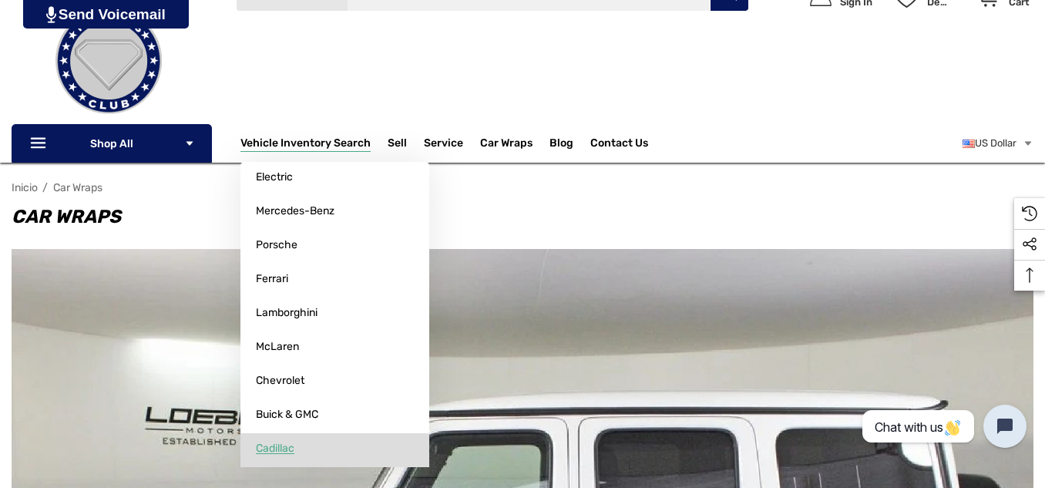
click at [321, 442] on link "Cadillac" at bounding box center [334, 448] width 189 height 31
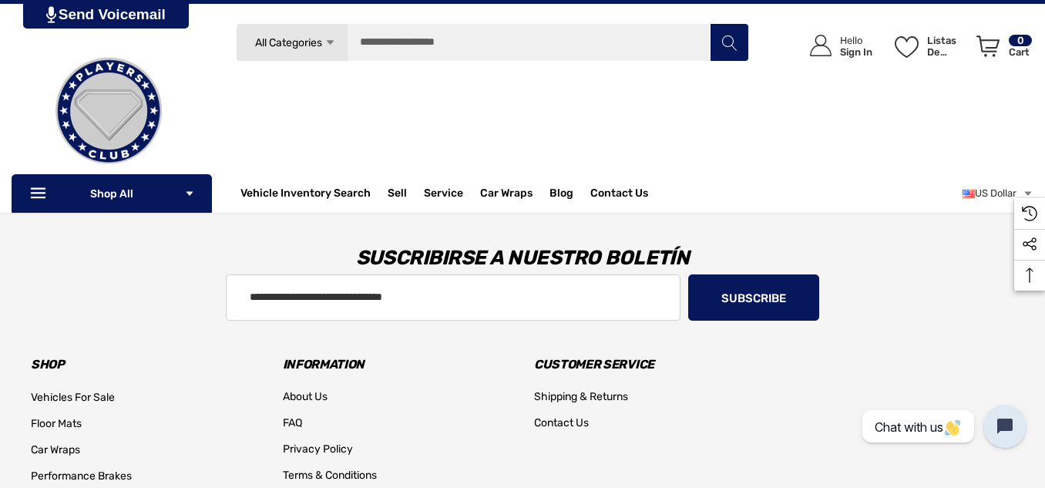
scroll to position [1233, 0]
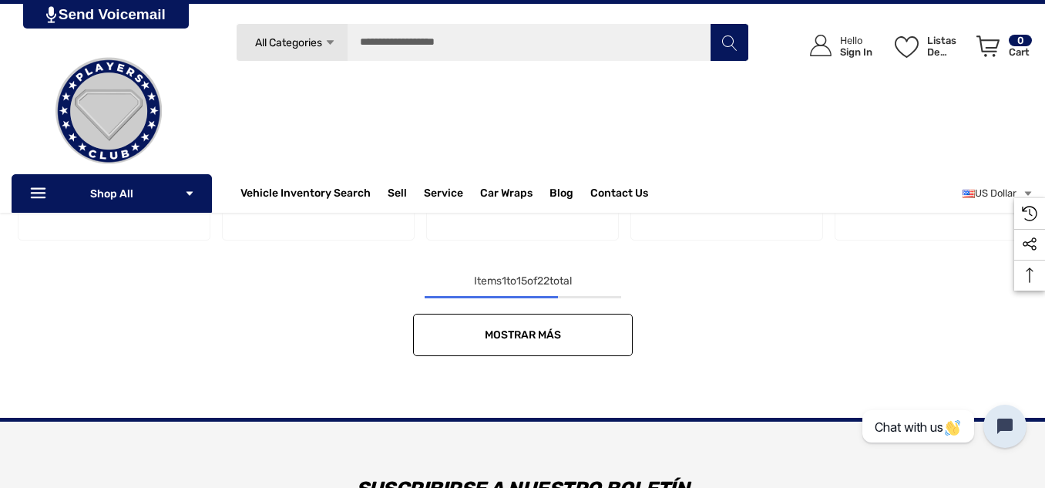
click at [549, 332] on span "Mostrar más" at bounding box center [523, 334] width 76 height 13
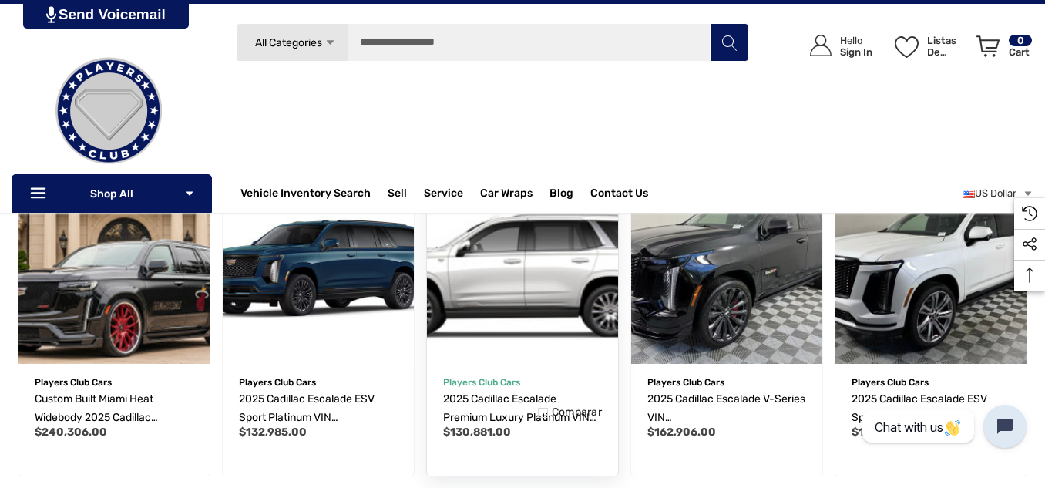
scroll to position [333, 0]
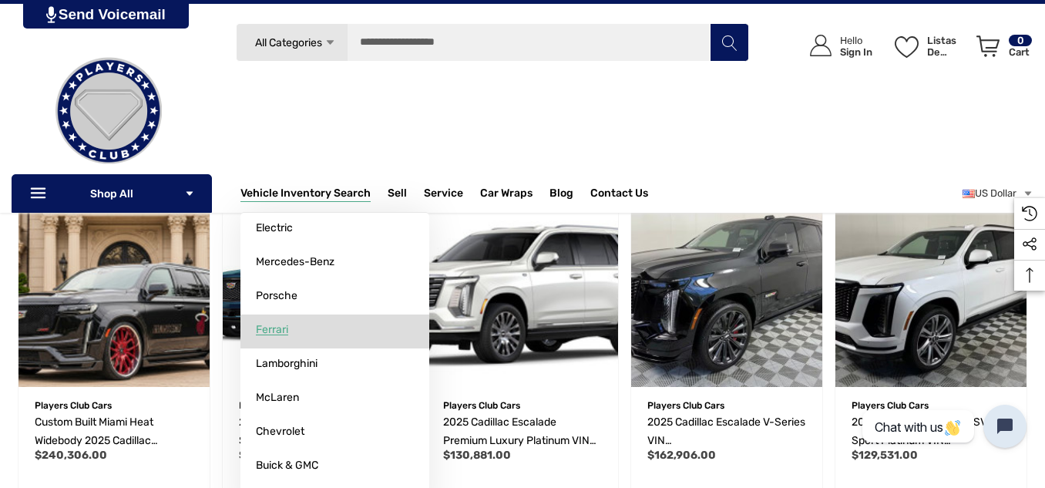
click at [305, 325] on link "Ferrari" at bounding box center [334, 329] width 189 height 31
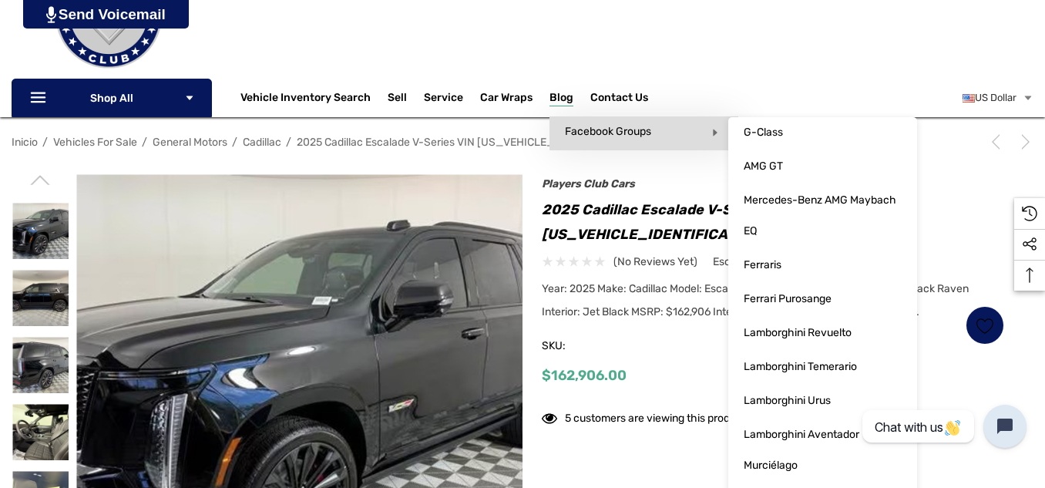
scroll to position [231, 0]
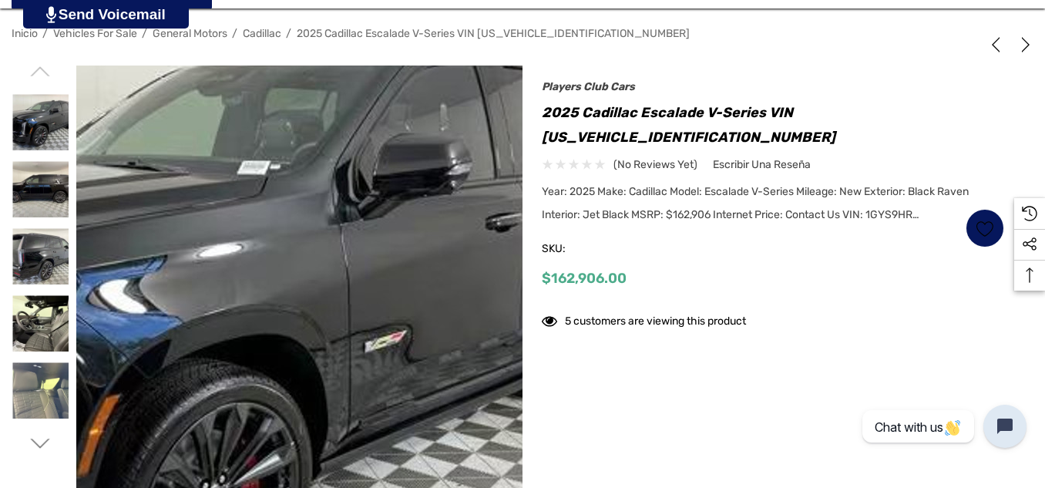
click at [365, 229] on img at bounding box center [216, 328] width 986 height 740
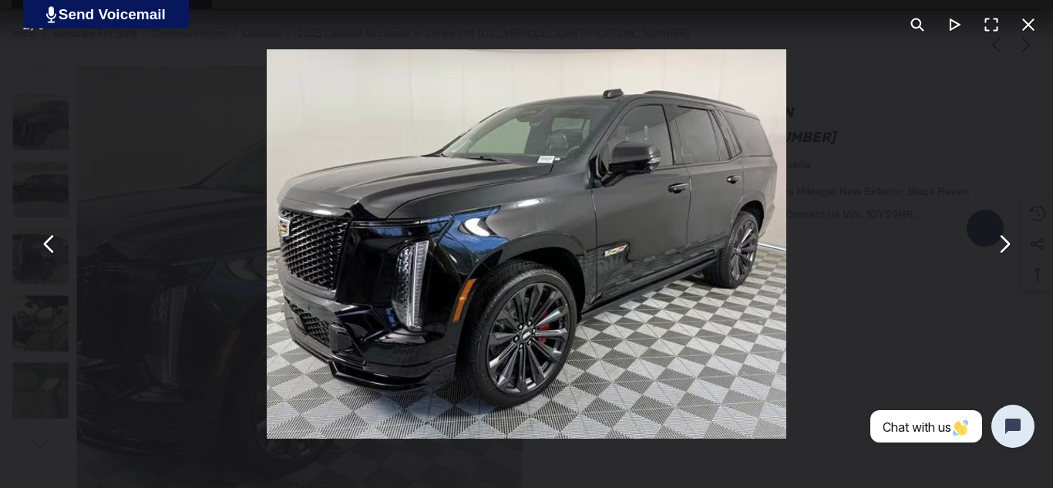
click at [1012, 246] on button "You can close this modal content with the ESC key" at bounding box center [1003, 244] width 37 height 37
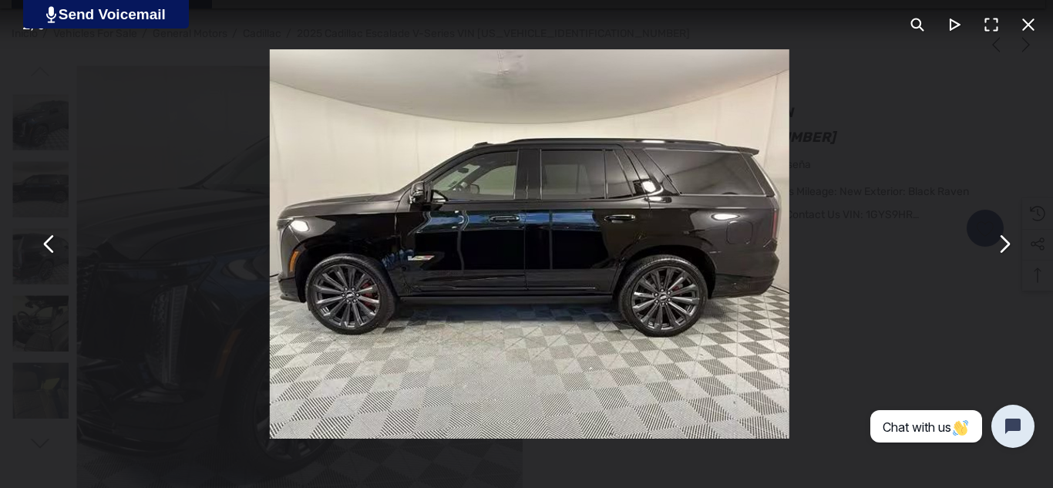
click at [1012, 246] on button "You can close this modal content with the ESC key" at bounding box center [1003, 244] width 37 height 37
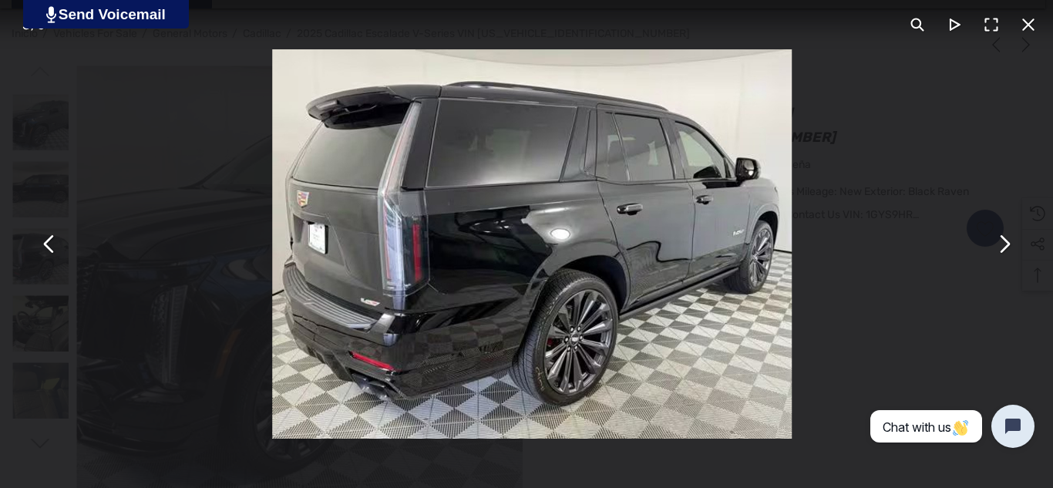
click at [1012, 246] on button "You can close this modal content with the ESC key" at bounding box center [1003, 244] width 37 height 37
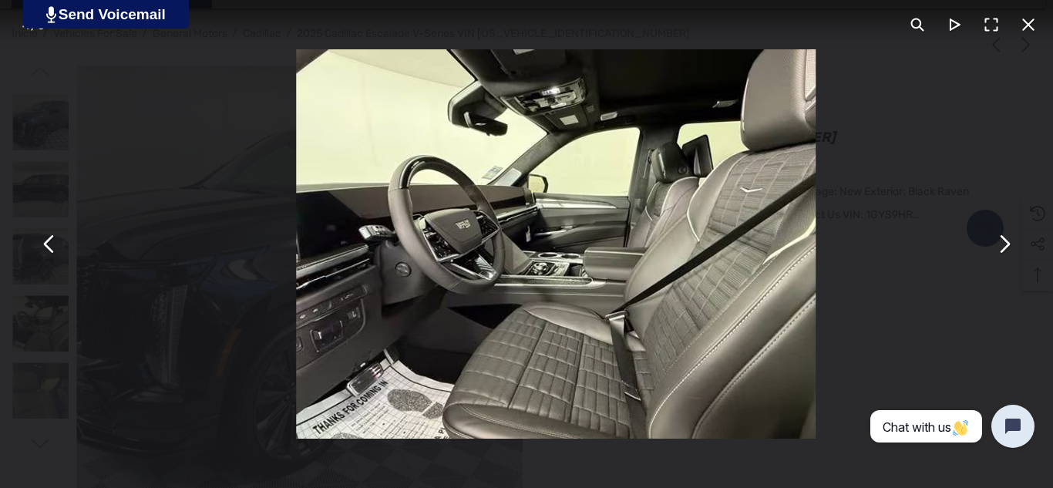
click at [1012, 246] on button "You can close this modal content with the ESC key" at bounding box center [1003, 244] width 37 height 37
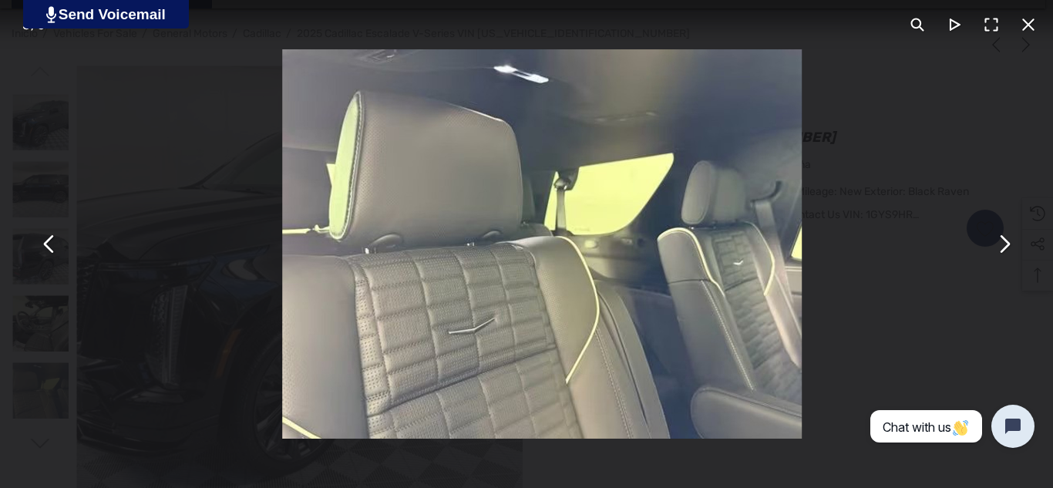
click at [1012, 246] on button "You can close this modal content with the ESC key" at bounding box center [1003, 244] width 37 height 37
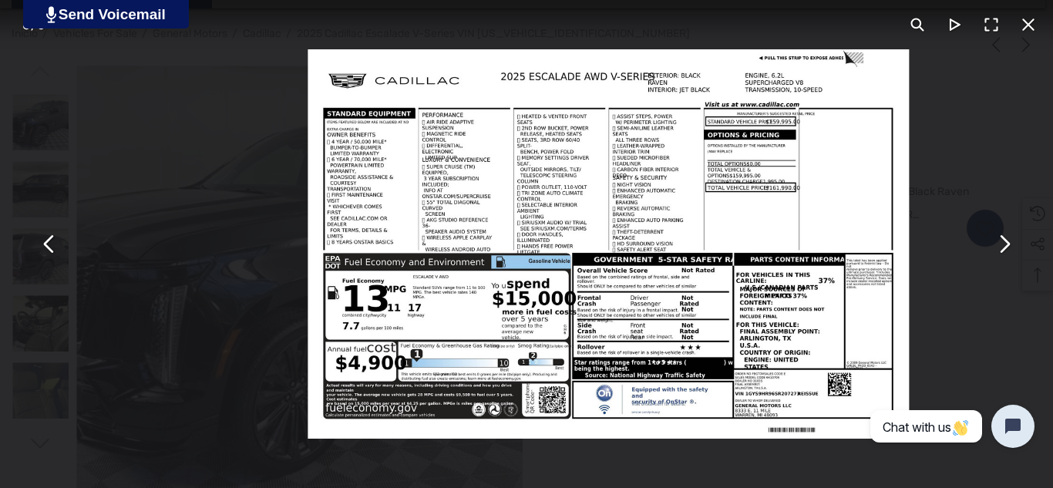
click at [1012, 246] on button "You can close this modal content with the ESC key" at bounding box center [1003, 244] width 37 height 37
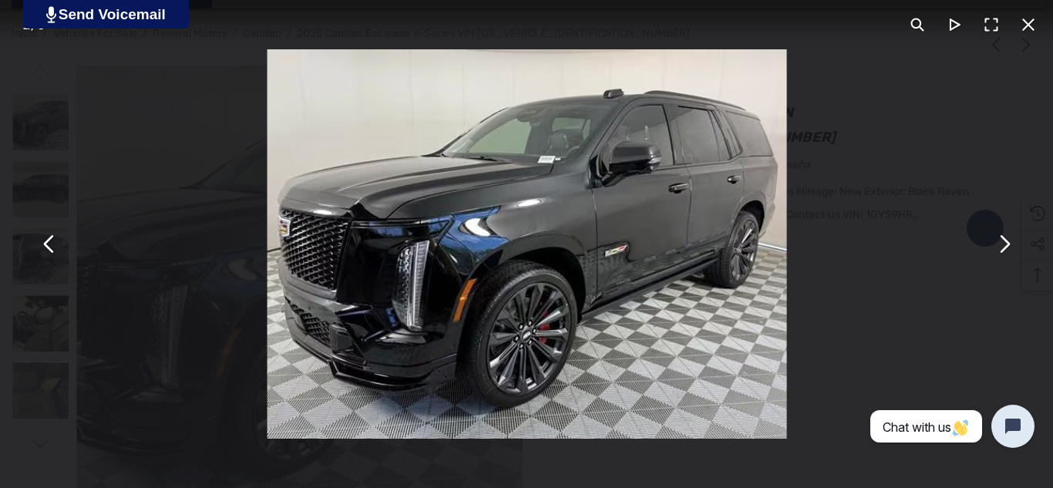
click at [1020, 29] on button "You can close this modal content with the ESC key" at bounding box center [1027, 24] width 37 height 37
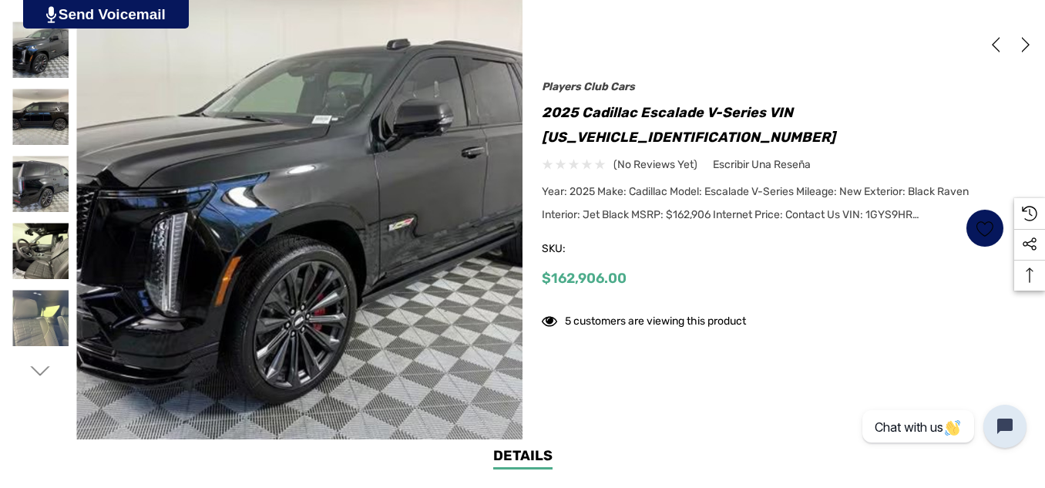
scroll to position [385, 0]
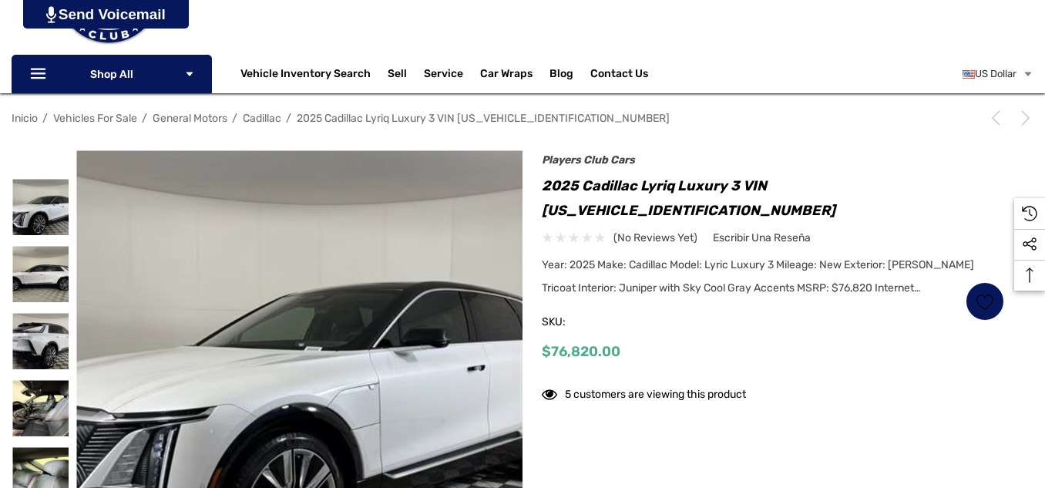
scroll to position [308, 0]
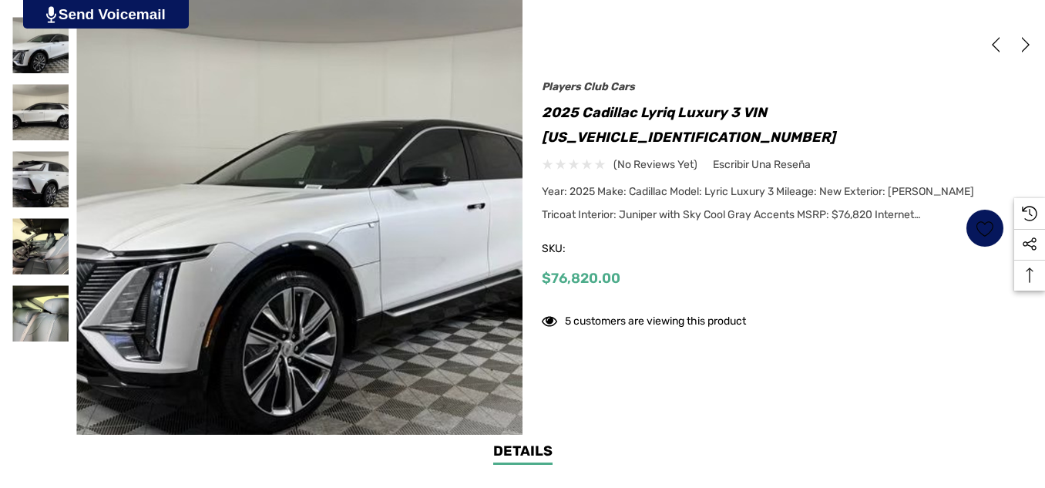
click at [425, 232] on img at bounding box center [148, 198] width 986 height 740
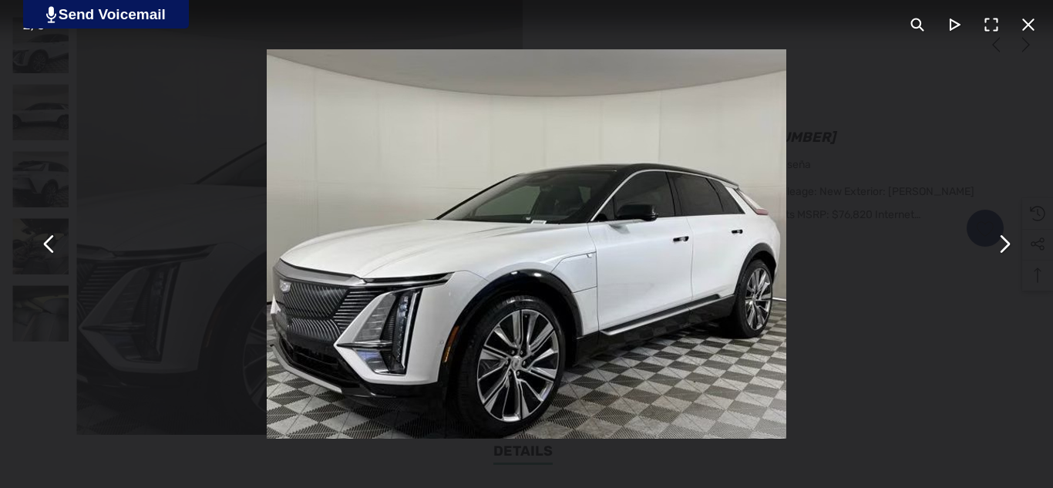
click at [1006, 254] on button "You can close this modal content with the ESC key" at bounding box center [1003, 244] width 37 height 37
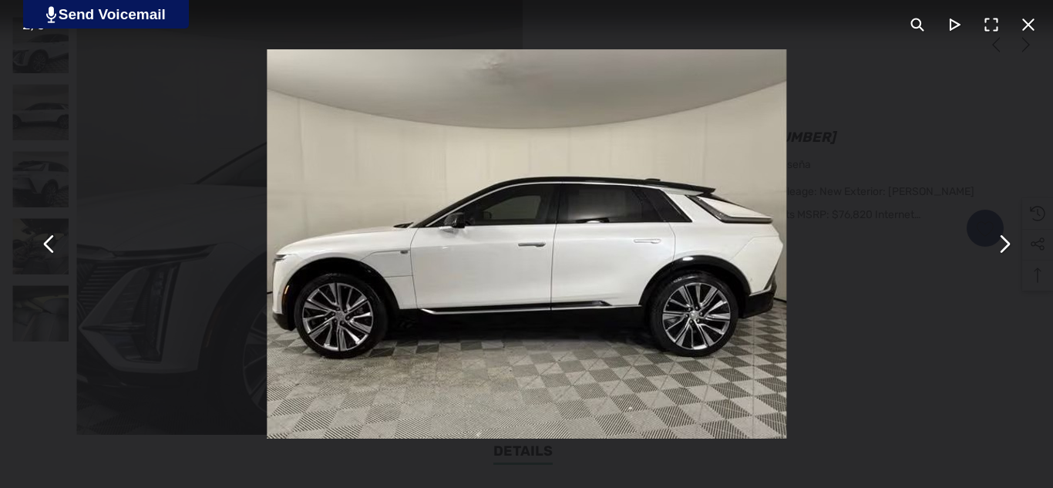
click at [1006, 254] on button "You can close this modal content with the ESC key" at bounding box center [1003, 244] width 37 height 37
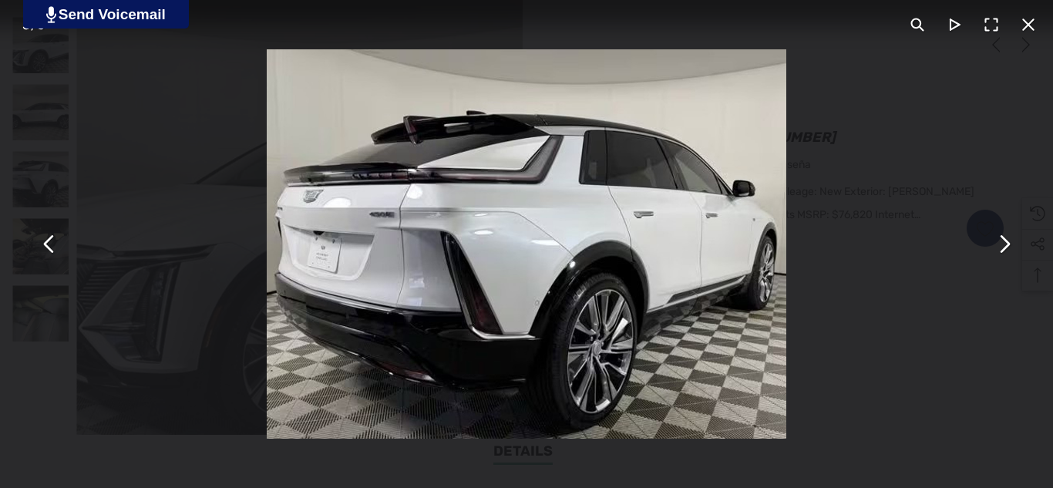
click at [1005, 242] on button "You can close this modal content with the ESC key" at bounding box center [1003, 244] width 37 height 37
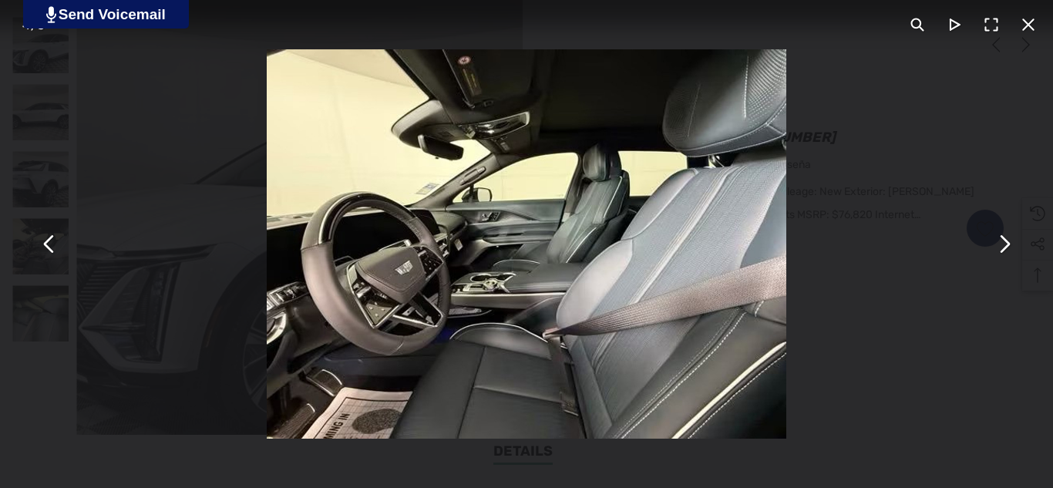
click at [1005, 242] on button "You can close this modal content with the ESC key" at bounding box center [1003, 244] width 37 height 37
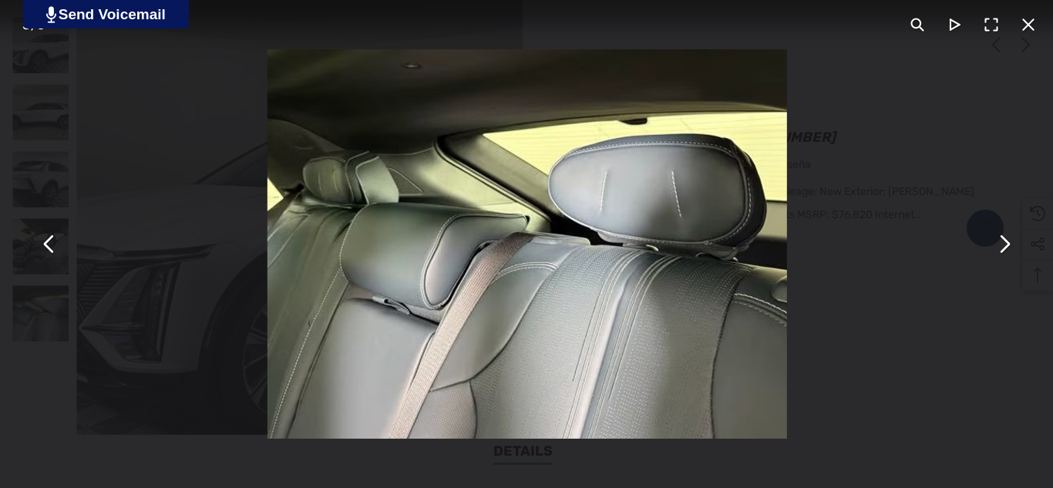
click at [1005, 242] on button "You can close this modal content with the ESC key" at bounding box center [1003, 244] width 37 height 37
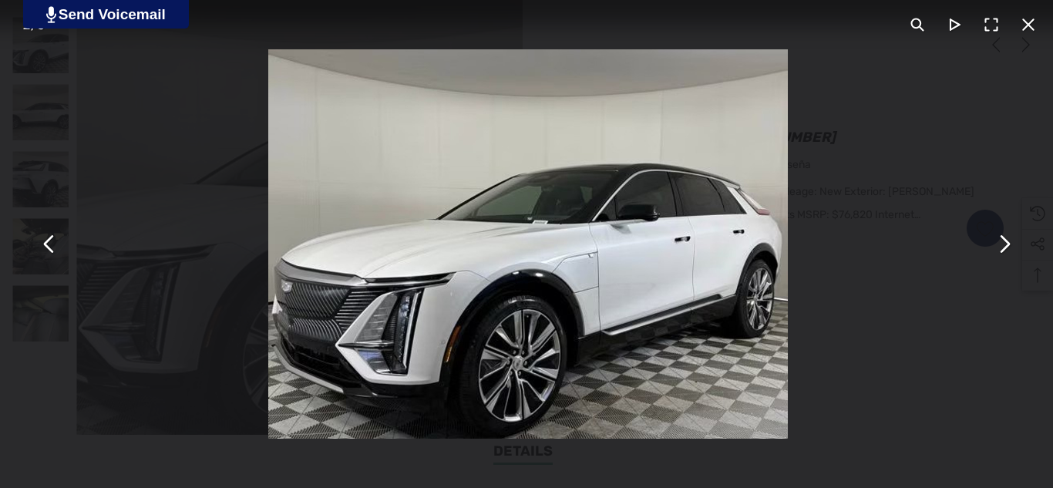
click at [1005, 242] on button "You can close this modal content with the ESC key" at bounding box center [1003, 244] width 37 height 37
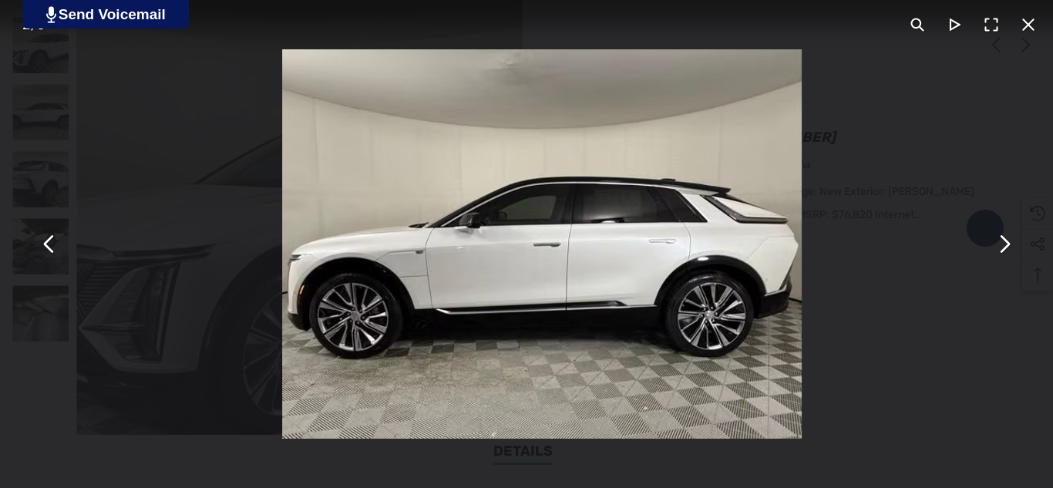
click at [1004, 230] on button "You can close this modal content with the ESC key" at bounding box center [1003, 244] width 37 height 37
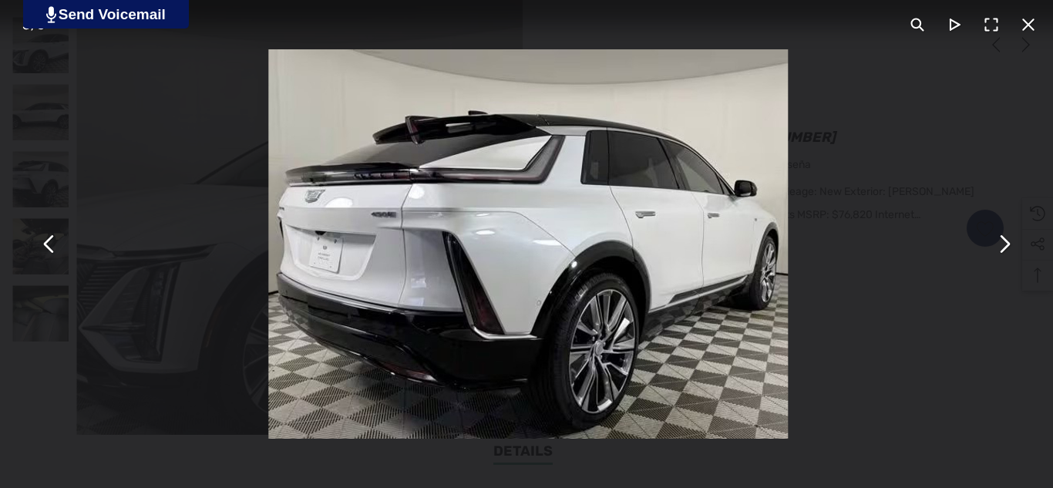
click at [1032, 39] on button "You can close this modal content with the ESC key" at bounding box center [1027, 24] width 37 height 37
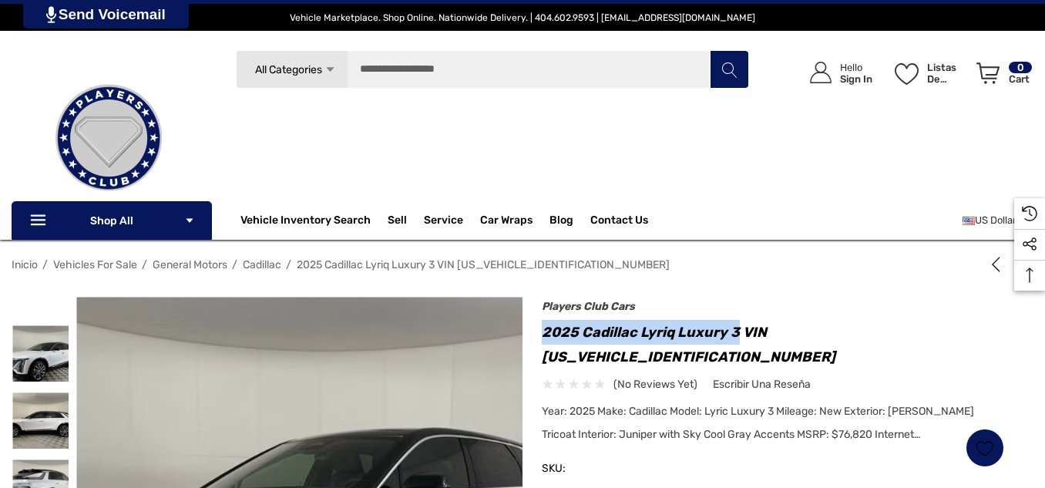
drag, startPoint x: 536, startPoint y: 334, endPoint x: 735, endPoint y: 331, distance: 199.6
click at [735, 331] on div "Anterior Siguiente 2026 Cadillac Vistiq Sport VIN 1GYC3NML3TZ701017 $81,631.00" at bounding box center [777, 431] width 511 height 255
copy h1 "2025 Cadillac Lyriq Luxury 3"
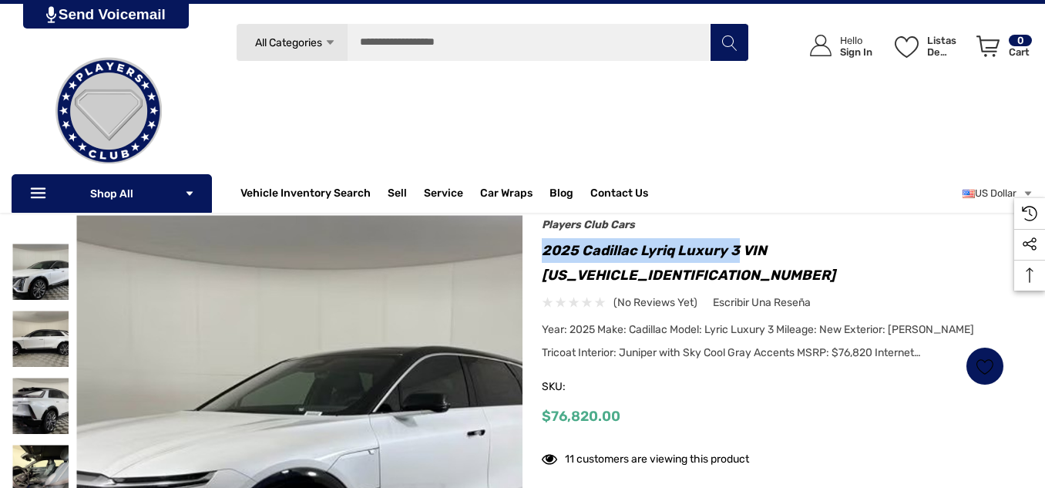
scroll to position [77, 0]
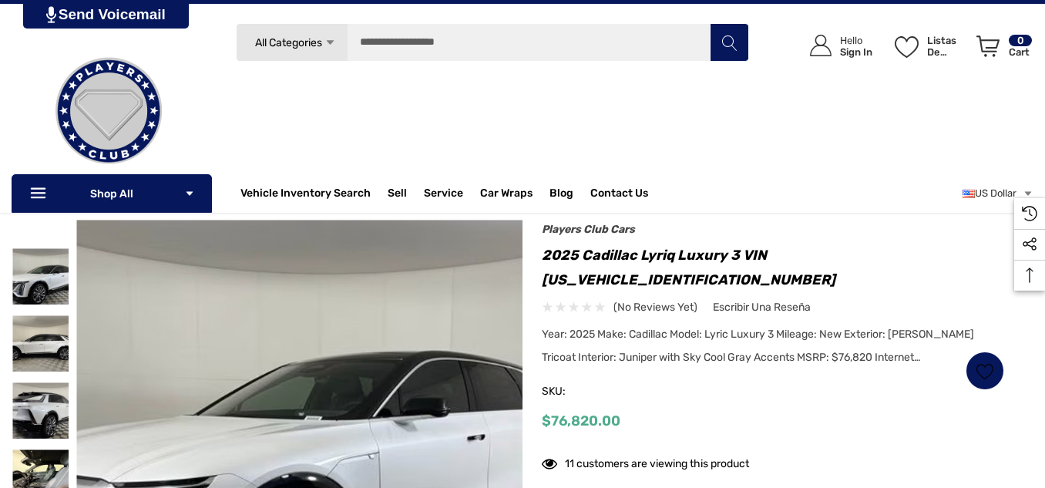
click at [835, 222] on h2 "Players Club Cars" at bounding box center [773, 229] width 462 height 19
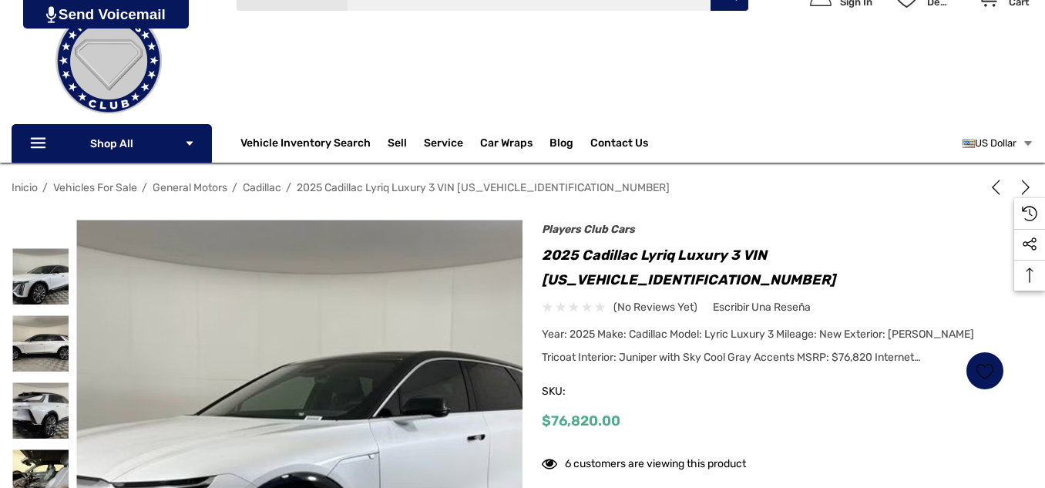
scroll to position [231, 0]
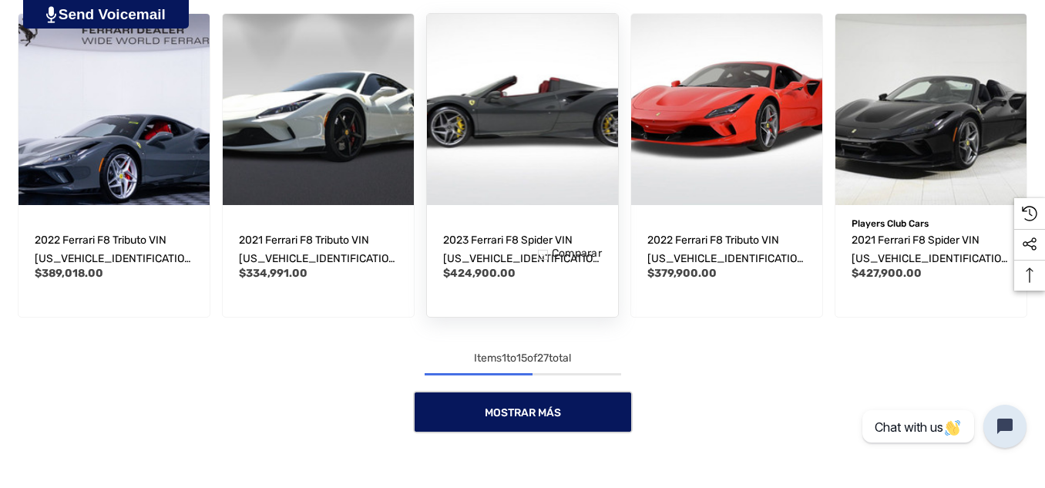
scroll to position [1233, 0]
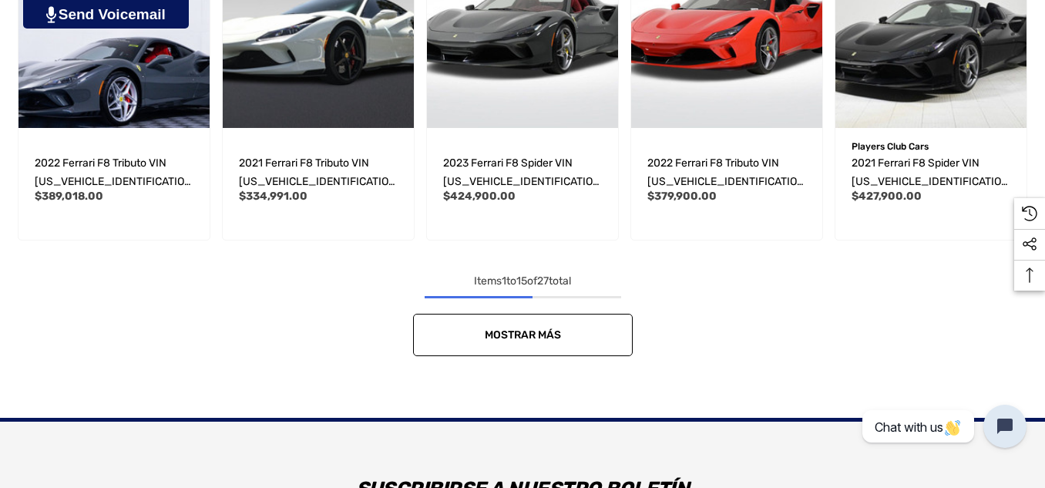
click at [558, 321] on link "Mostrar más" at bounding box center [523, 335] width 220 height 42
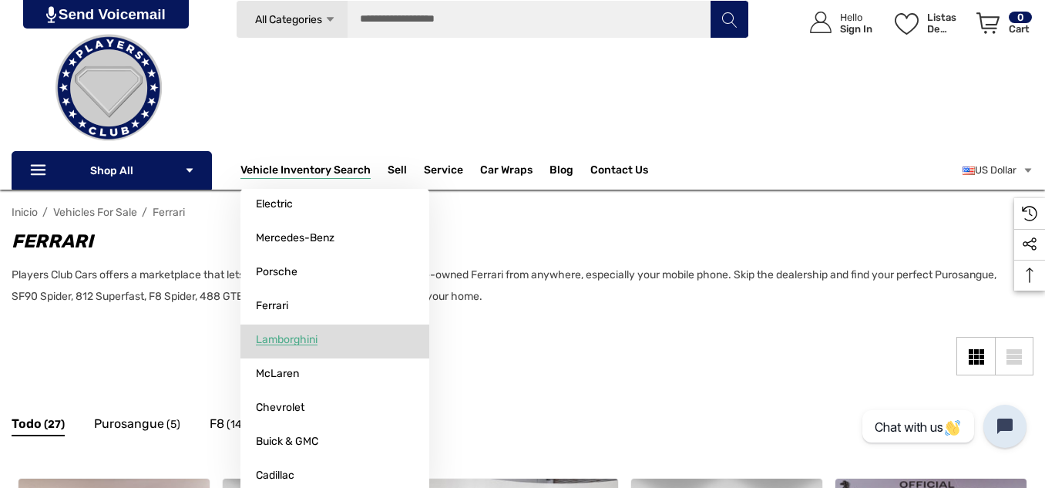
scroll to position [77, 0]
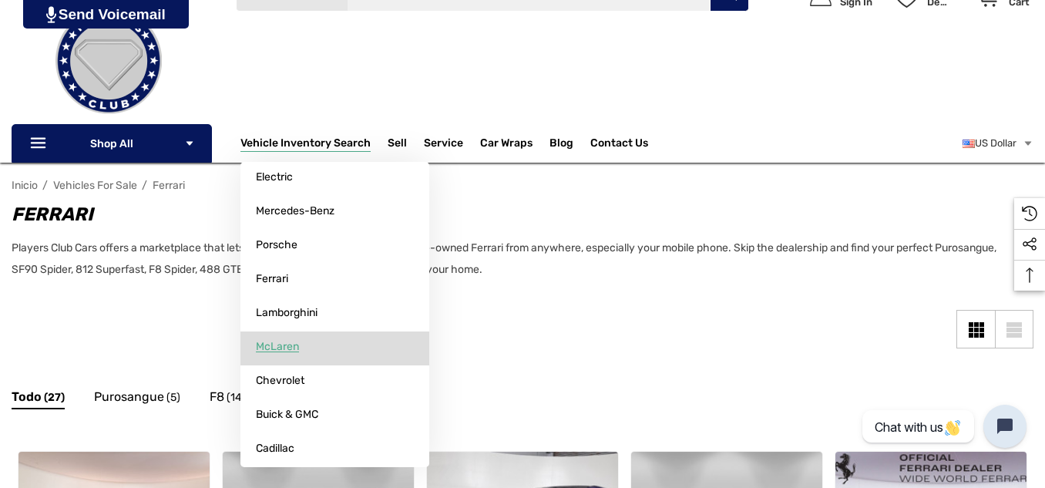
click at [284, 352] on span "McLaren" at bounding box center [277, 347] width 43 height 14
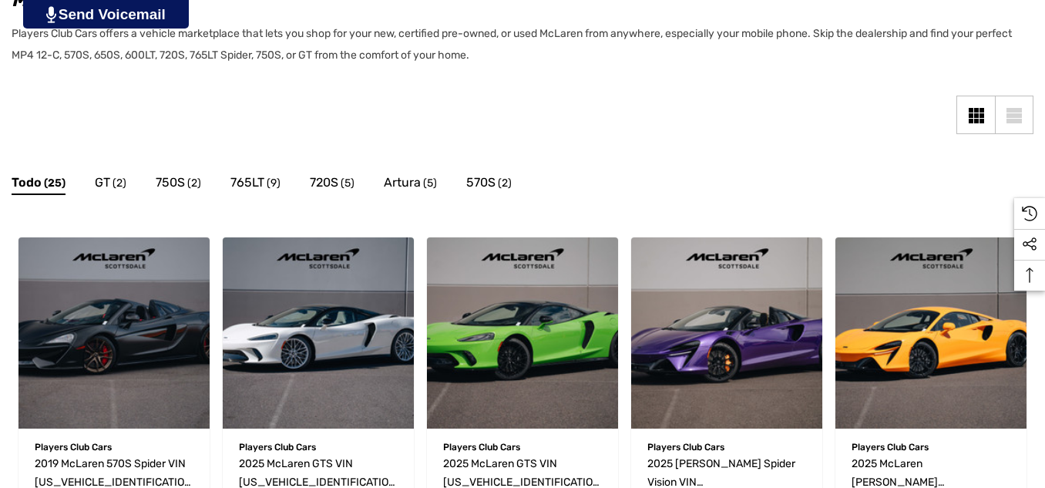
scroll to position [308, 0]
